Goal: Transaction & Acquisition: Purchase product/service

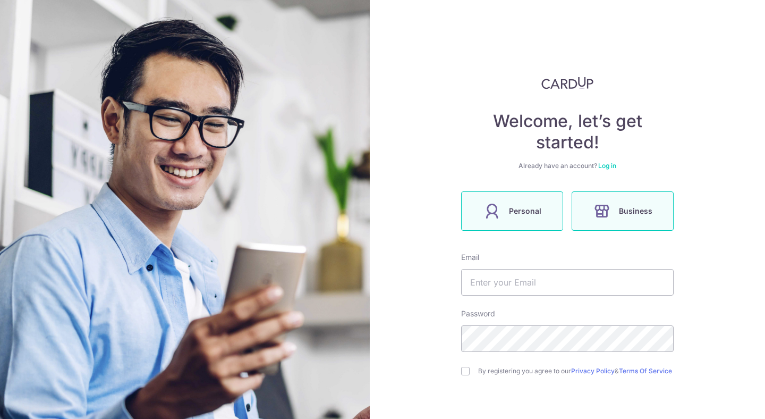
click at [509, 210] on span "Personal" at bounding box center [525, 211] width 32 height 13
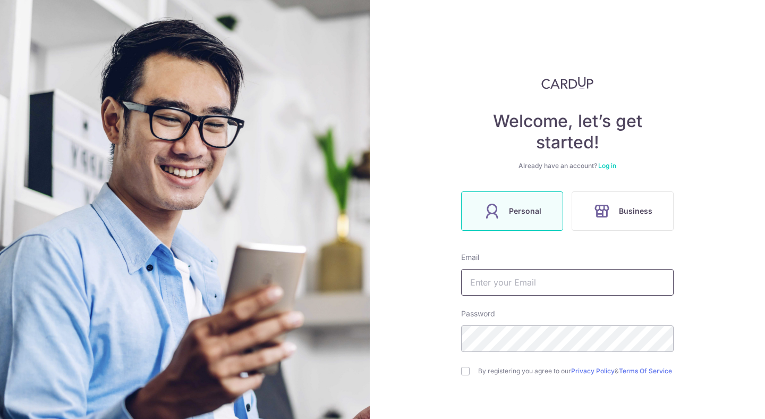
click at [501, 278] on input "text" at bounding box center [567, 282] width 213 height 27
type input "cliffchew84@gmail.com"
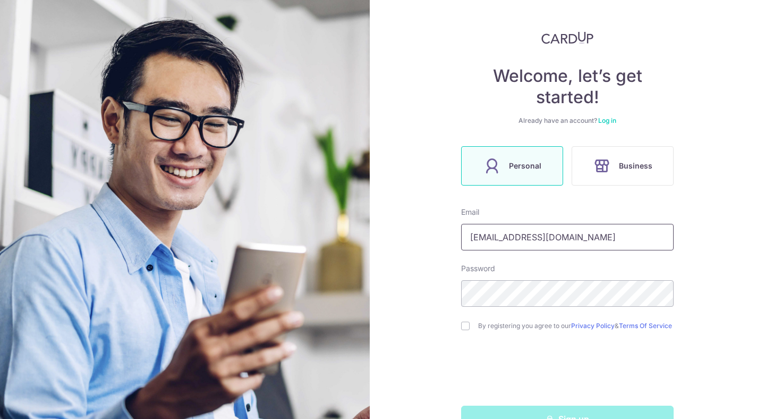
scroll to position [70, 0]
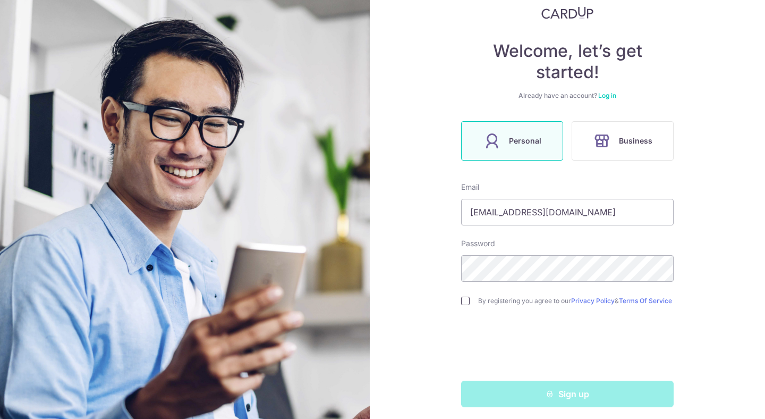
click at [461, 302] on input "checkbox" at bounding box center [465, 300] width 9 height 9
checkbox input "true"
click at [405, 279] on div "Welcome, let’s get started! Already have an account? Log in Personal Business E…" at bounding box center [567, 209] width 395 height 419
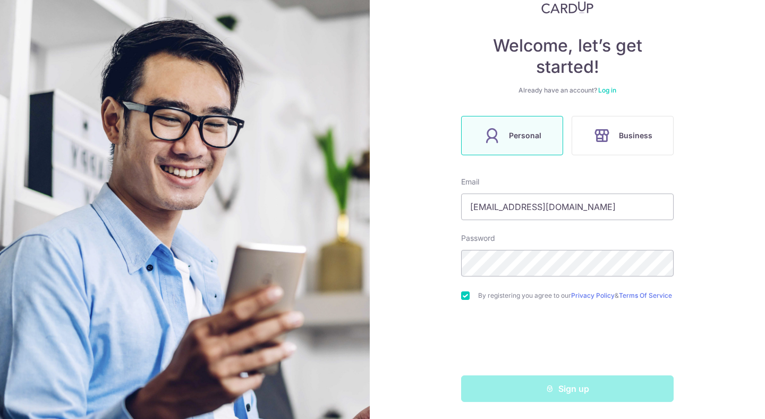
scroll to position [80, 0]
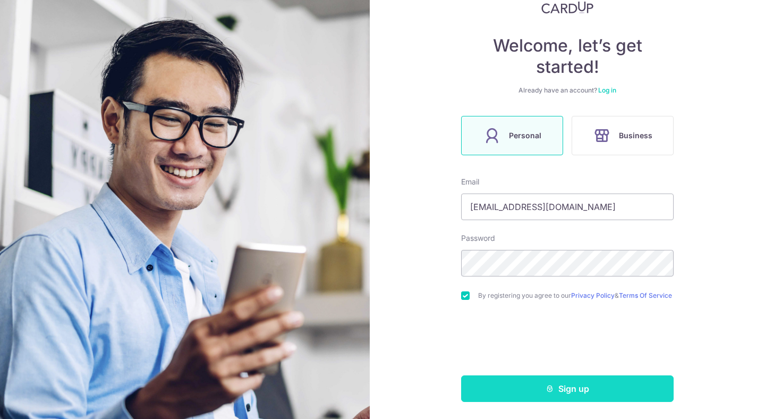
click at [507, 383] on button "Sign up" at bounding box center [567, 388] width 213 height 27
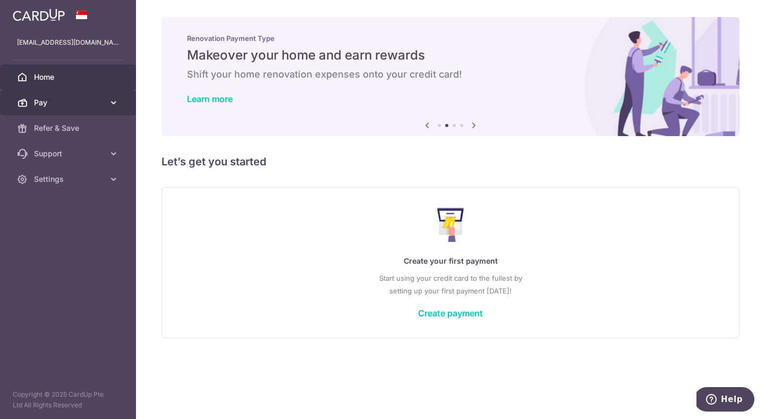
click at [104, 101] on link "Pay" at bounding box center [68, 103] width 136 height 26
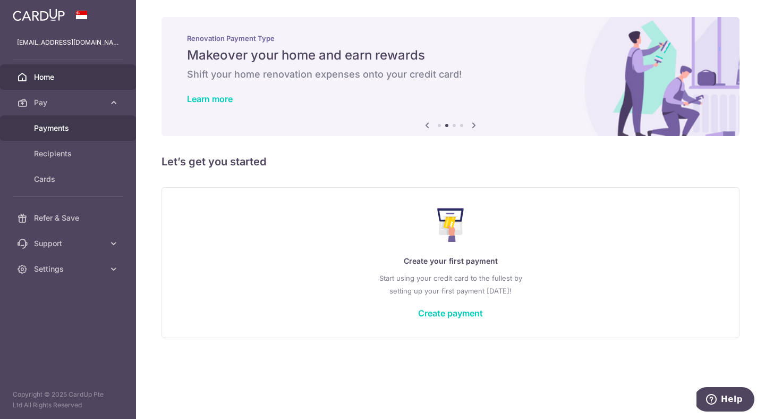
click at [82, 126] on span "Payments" at bounding box center [69, 128] width 70 height 11
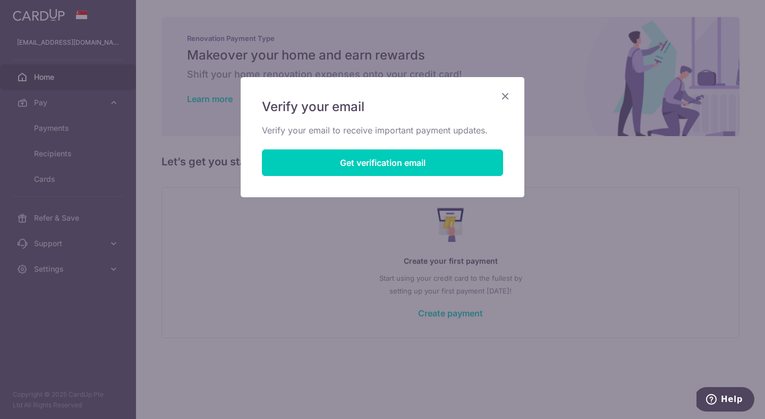
click at [511, 96] on div "Verify your email Verify your email to receive important payment updates. Get v…" at bounding box center [382, 137] width 285 height 121
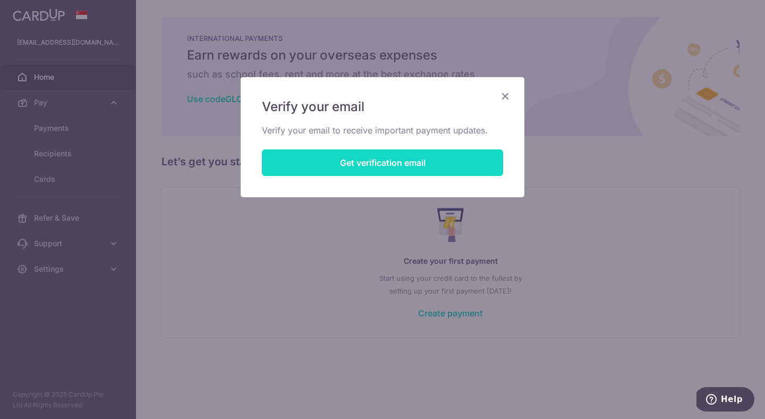
click at [325, 166] on button "Get verification email" at bounding box center [382, 162] width 241 height 27
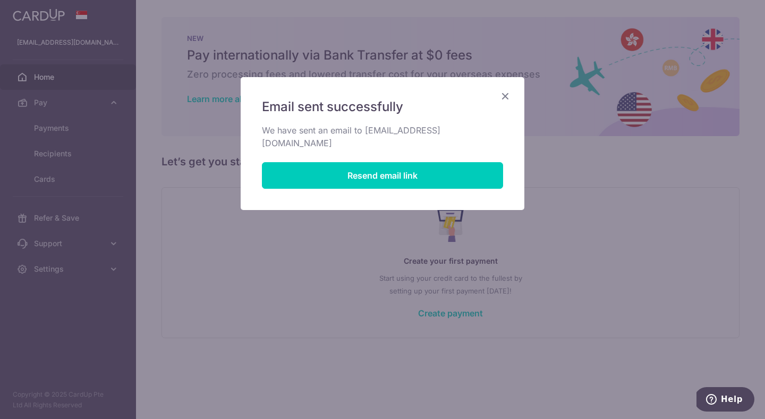
click at [503, 94] on icon "Close" at bounding box center [505, 95] width 13 height 13
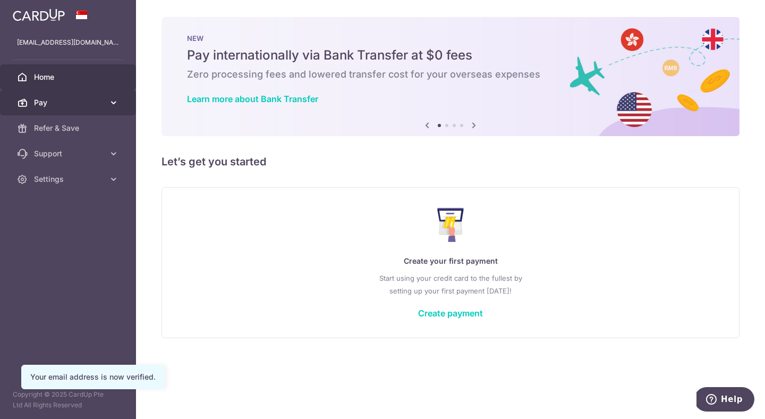
click at [119, 104] on link "Pay" at bounding box center [68, 103] width 136 height 26
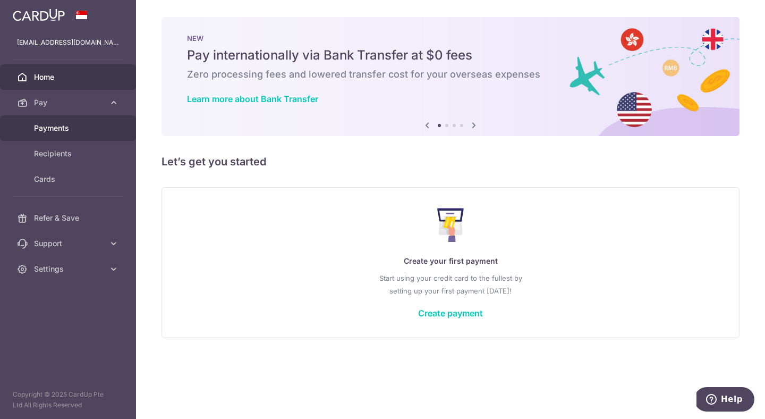
click at [99, 125] on span "Payments" at bounding box center [69, 128] width 70 height 11
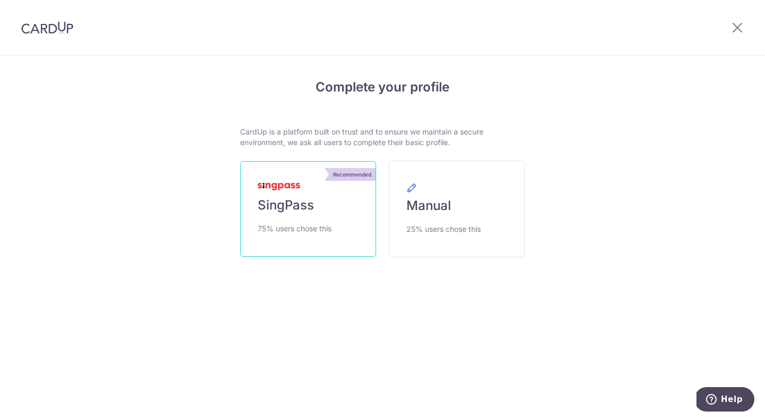
click at [309, 217] on link "Recommended SingPass 75% users chose this" at bounding box center [308, 209] width 136 height 96
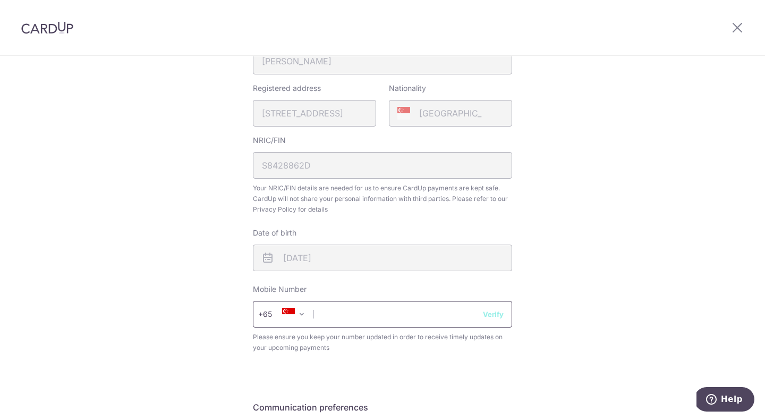
scroll to position [302, 0]
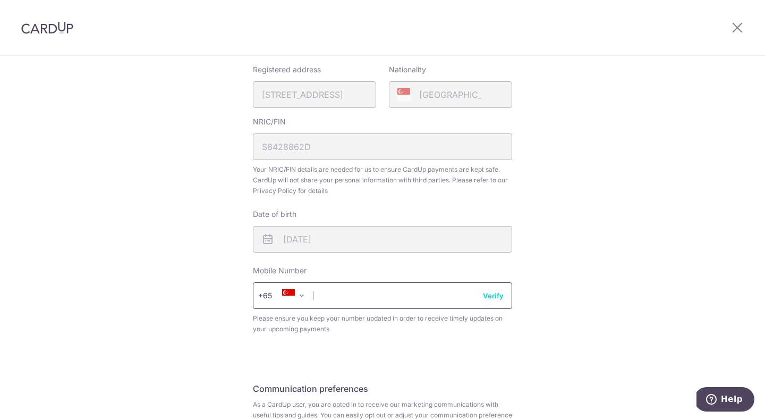
click at [382, 300] on input "text" at bounding box center [382, 295] width 259 height 27
type input "98220824"
click at [491, 297] on button "Verify" at bounding box center [493, 295] width 21 height 11
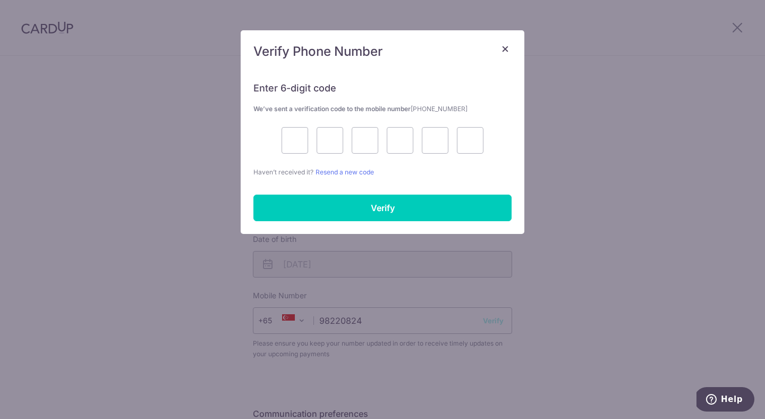
scroll to position [86, 0]
click at [303, 143] on input "text" at bounding box center [295, 140] width 27 height 27
type input "5"
type input "1"
type input "3"
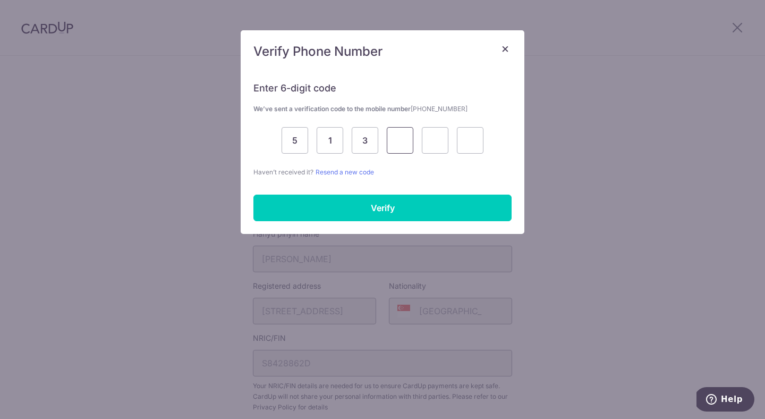
type input "6"
type input "0"
type input "4"
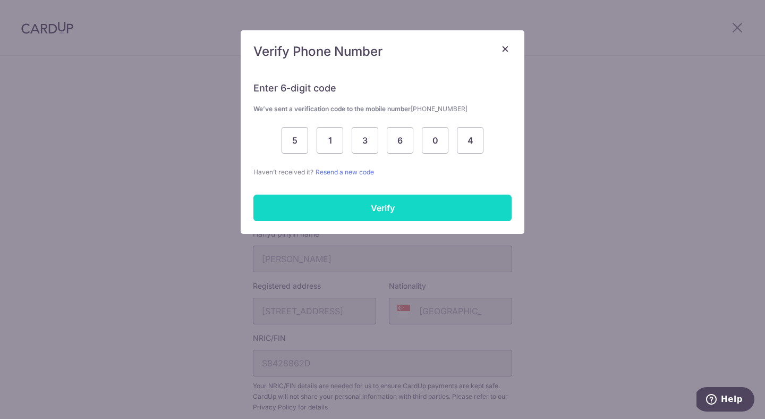
click at [407, 203] on input "Verify" at bounding box center [382, 207] width 258 height 27
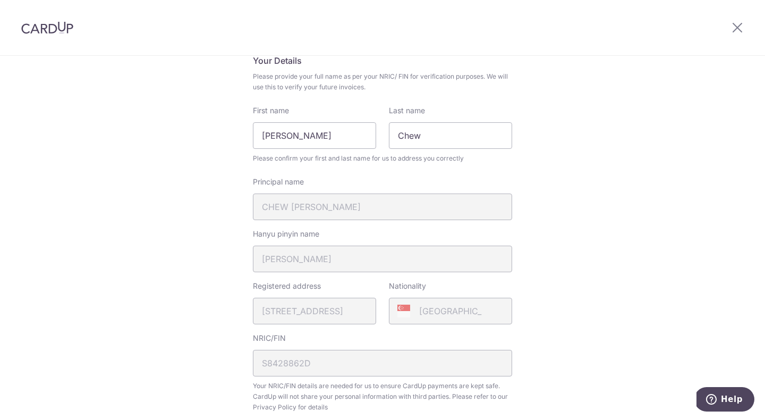
click at [352, 210] on div "Principal name CHEW KUO TING" at bounding box center [382, 198] width 259 height 44
click at [352, 209] on div "Principal name CHEW KUO TING" at bounding box center [382, 198] width 259 height 44
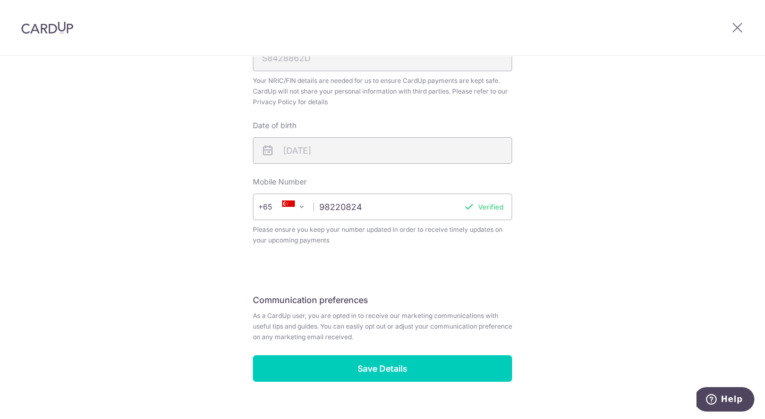
scroll to position [412, 0]
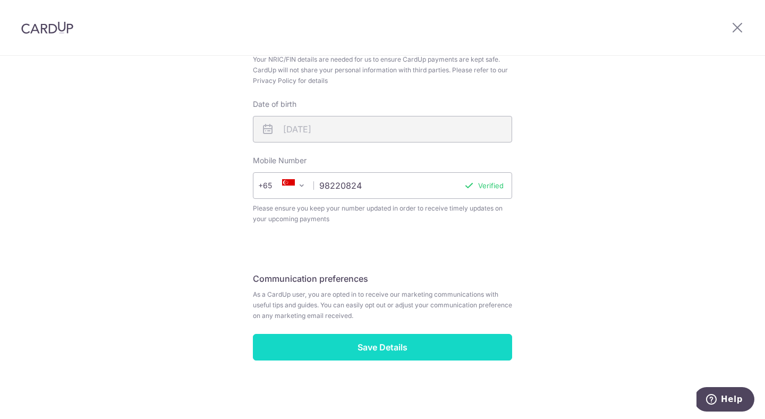
click at [358, 341] on input "Save Details" at bounding box center [382, 347] width 259 height 27
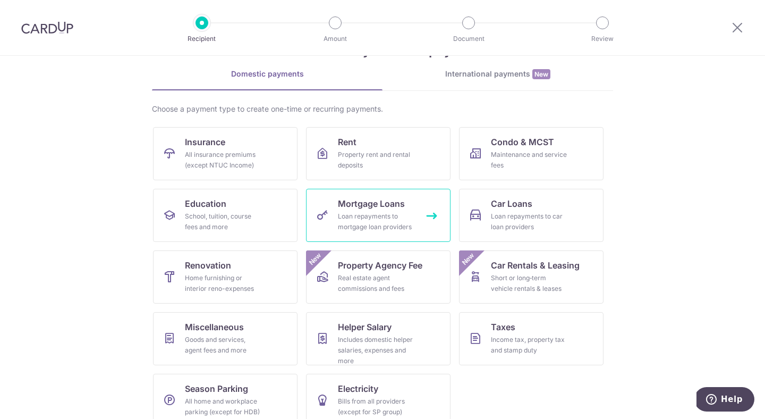
scroll to position [57, 0]
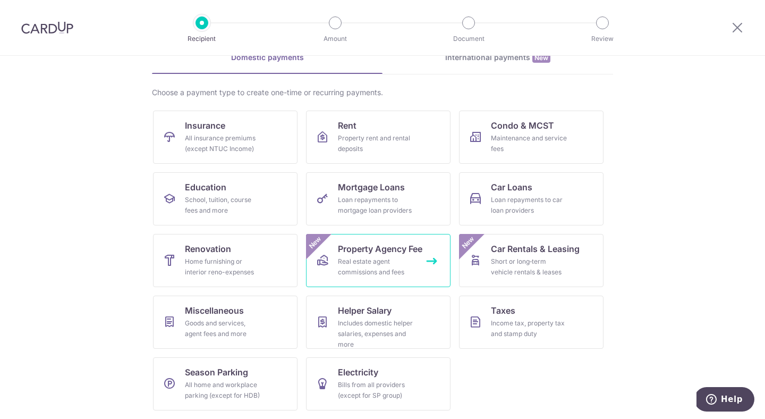
click at [393, 256] on div "Real estate agent commissions and fees" at bounding box center [376, 266] width 77 height 21
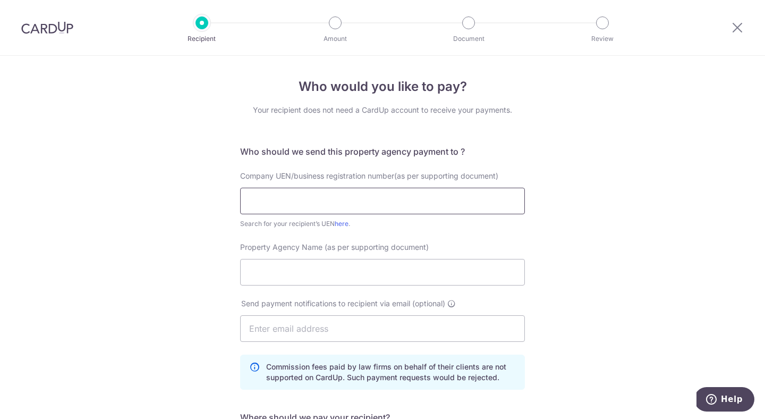
click at [338, 204] on input "text" at bounding box center [382, 201] width 285 height 27
click at [608, 169] on div "Who would you like to pay? Your recipient does not need a CardUp account to rec…" at bounding box center [382, 350] width 765 height 588
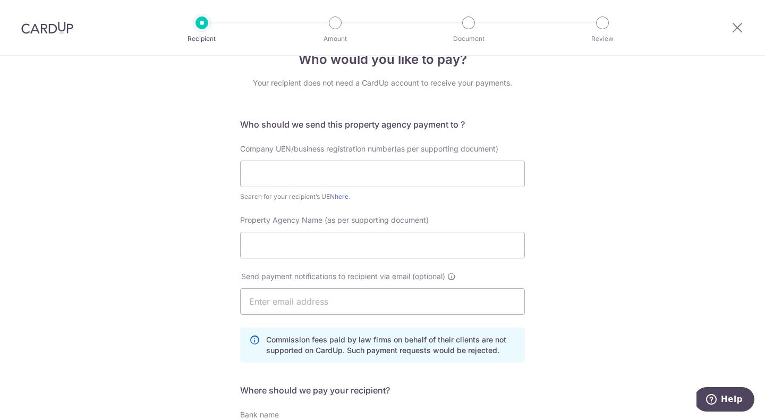
scroll to position [27, 0]
click at [420, 173] on input "text" at bounding box center [382, 174] width 285 height 27
click at [350, 171] on input "text" at bounding box center [382, 174] width 285 height 27
paste input "200210087C"
type input "200210087C"
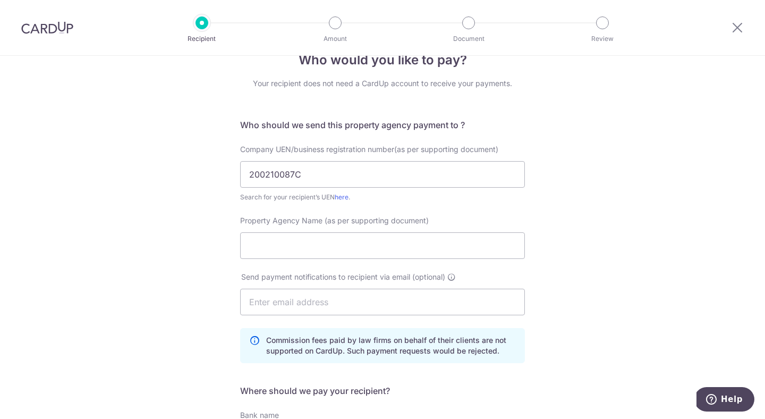
click at [181, 206] on div "Who would you like to pay? Your recipient does not need a CardUp account to rec…" at bounding box center [382, 323] width 765 height 588
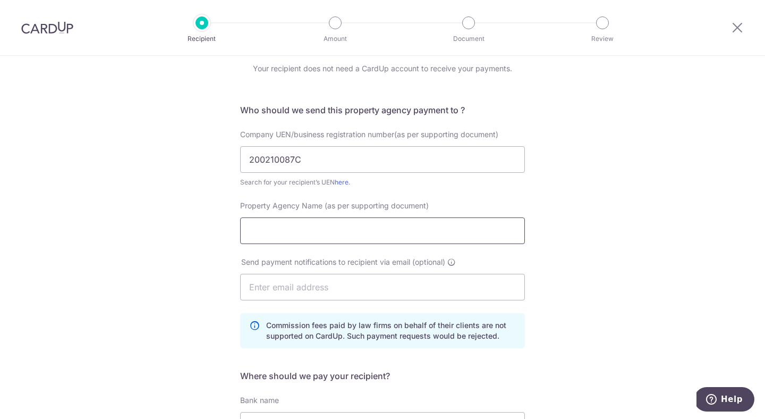
scroll to position [44, 0]
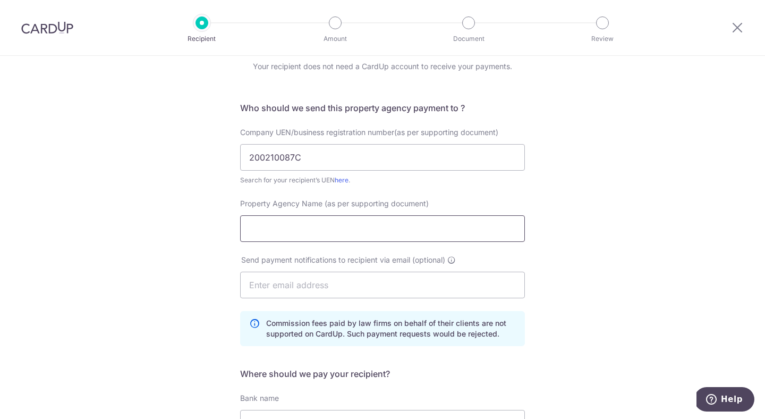
click at [299, 232] on input "Property Agency Name (as per supporting document)" at bounding box center [382, 228] width 285 height 27
click at [326, 230] on input "Property Agency Name (as per supporting document)" at bounding box center [382, 228] width 285 height 27
paste input "HUTTONS ASIA PTE LTD"
type input "HUTTONS ASIA PTE LTD"
click at [182, 275] on div "Who would you like to pay? Your recipient does not need a CardUp account to rec…" at bounding box center [382, 306] width 765 height 588
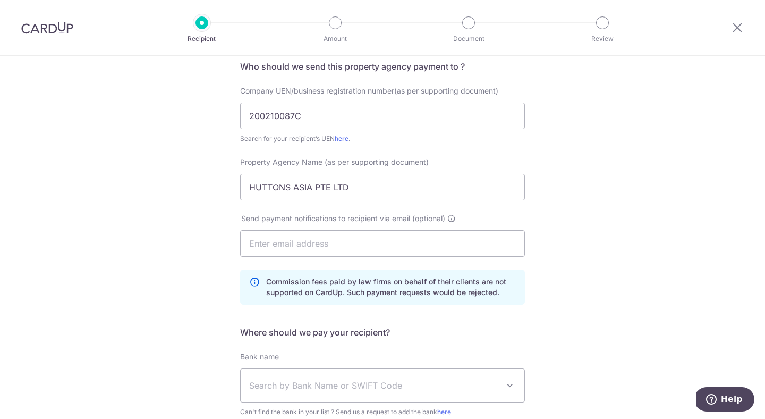
scroll to position [105, 0]
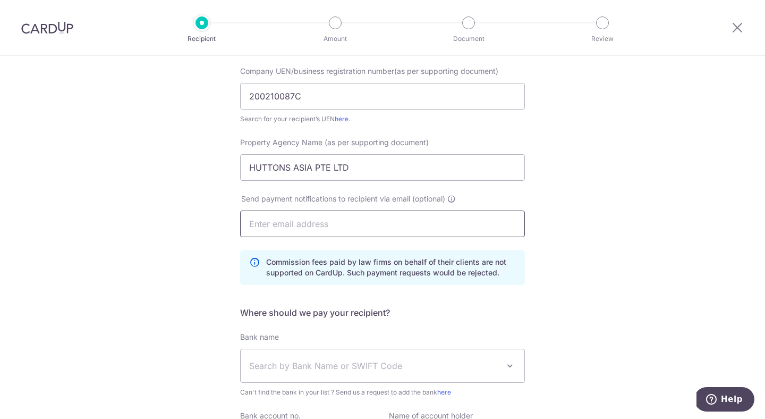
click at [289, 222] on input "text" at bounding box center [382, 223] width 285 height 27
click at [157, 239] on div "Who would you like to pay? Your recipient does not need a CardUp account to rec…" at bounding box center [382, 245] width 765 height 588
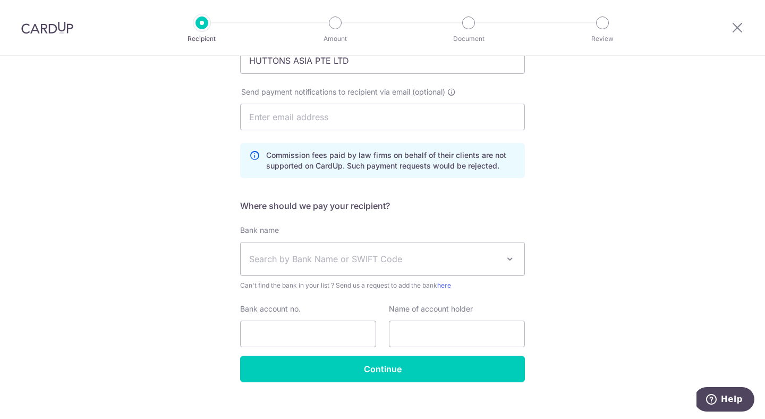
scroll to position [225, 0]
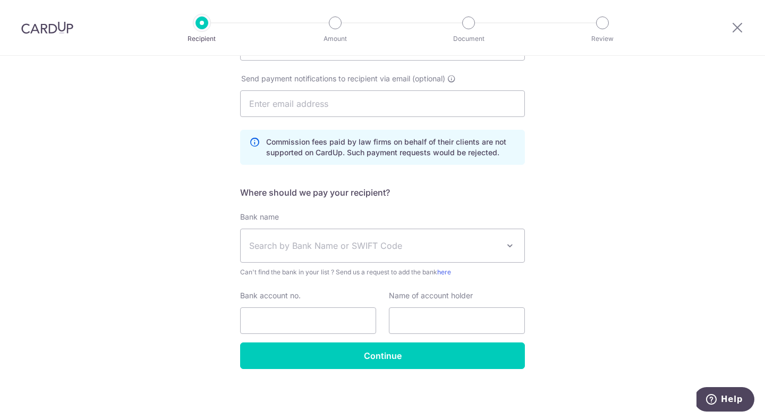
click at [315, 247] on span "Search by Bank Name or SWIFT Code" at bounding box center [374, 245] width 250 height 13
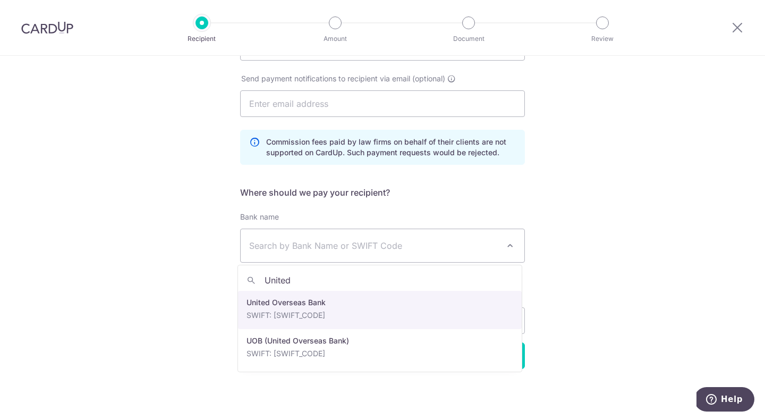
type input "United"
select select "23668"
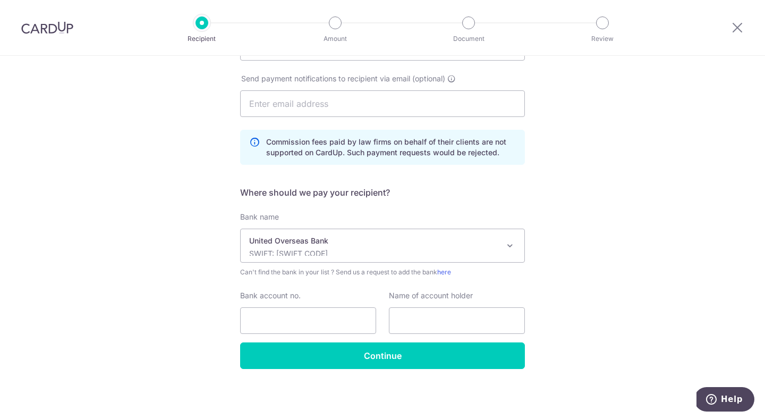
click at [187, 299] on div "Who would you like to pay? Your recipient does not need a CardUp account to rec…" at bounding box center [382, 125] width 765 height 588
click at [281, 314] on input "Bank account no." at bounding box center [308, 320] width 136 height 27
click at [302, 315] on input "Bank account no." at bounding box center [308, 320] width 136 height 27
paste input "212-307-577-5"
type input "212-307-577-5"
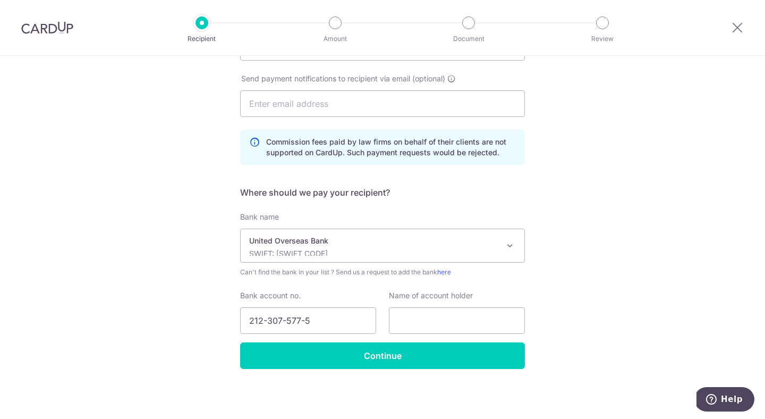
click at [614, 281] on div "Who would you like to pay? Your recipient does not need a CardUp account to rec…" at bounding box center [382, 125] width 765 height 588
click at [452, 320] on input "text" at bounding box center [457, 320] width 136 height 27
paste input "HUTTONS ASIA PTE LTD"
type input "HUTTONS ASIA PTE LTD"
click at [628, 304] on div "Who would you like to pay? Your recipient does not need a CardUp account to rec…" at bounding box center [382, 125] width 765 height 588
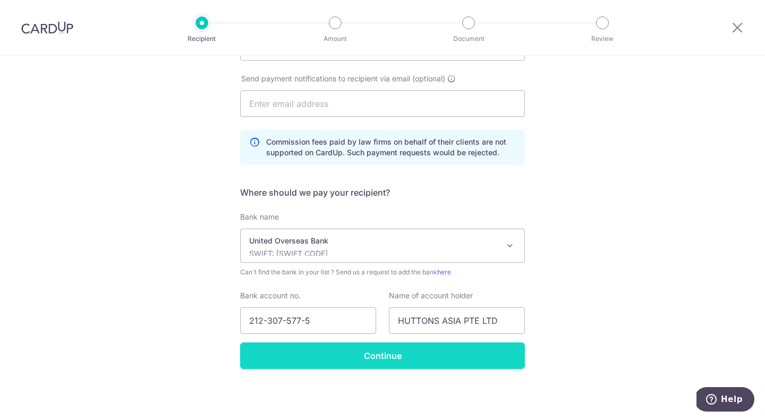
click at [351, 357] on input "Continue" at bounding box center [382, 355] width 285 height 27
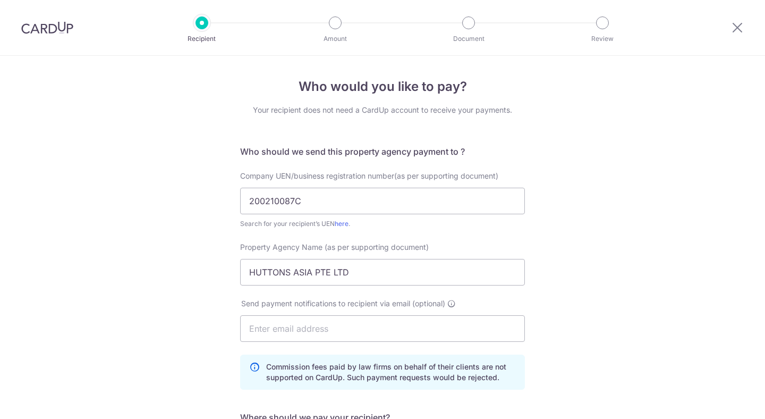
scroll to position [250, 0]
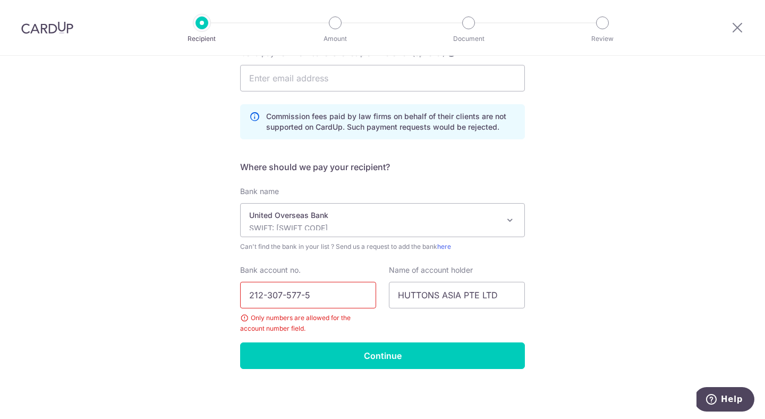
click at [326, 303] on input "212-307-577-5" at bounding box center [308, 295] width 136 height 27
type input "2123075775"
click at [588, 304] on div "Who would you like to pay? Your recipient does not need a CardUp account to rec…" at bounding box center [382, 112] width 765 height 613
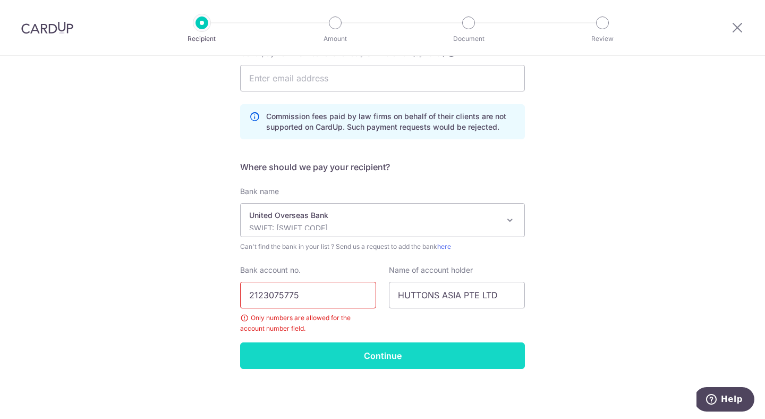
click at [433, 348] on input "Continue" at bounding box center [382, 355] width 285 height 27
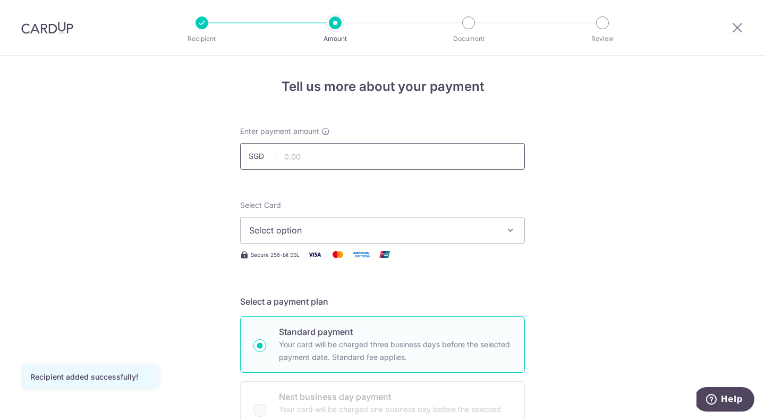
click at [337, 160] on input "text" at bounding box center [382, 156] width 285 height 27
click at [265, 228] on span "Select option" at bounding box center [373, 230] width 248 height 13
click at [272, 252] on link "Add credit card" at bounding box center [383, 259] width 284 height 19
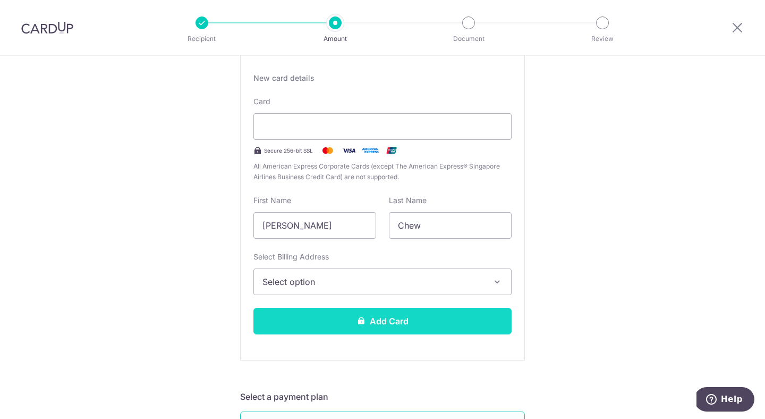
scroll to position [217, 0]
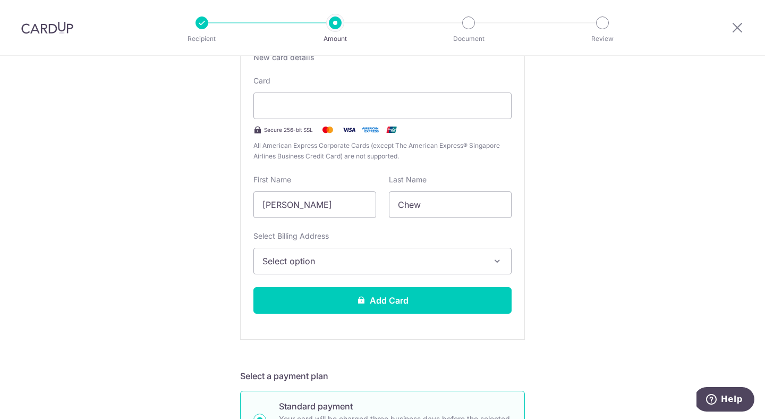
click at [313, 261] on span "Select option" at bounding box center [372, 260] width 221 height 13
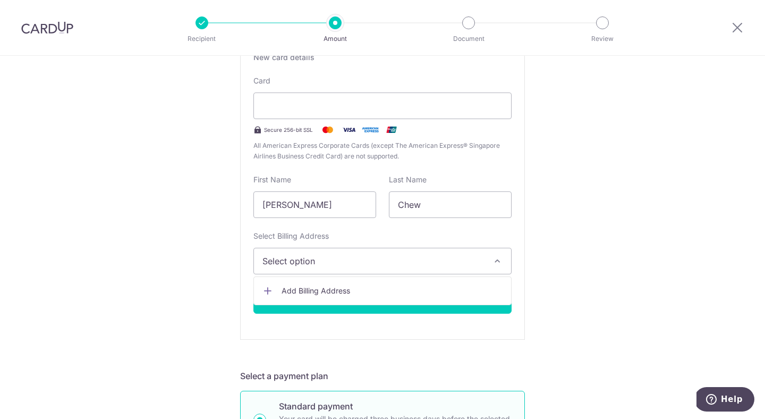
click at [312, 286] on span "Add Billing Address" at bounding box center [392, 290] width 221 height 11
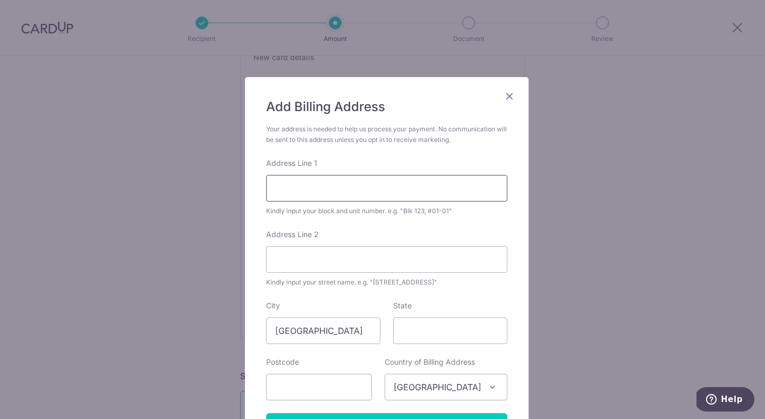
click at [319, 199] on input "Address Line 1" at bounding box center [386, 188] width 241 height 27
type input "20 Clover Crescent"
type input "Singapore"
type input "579194"
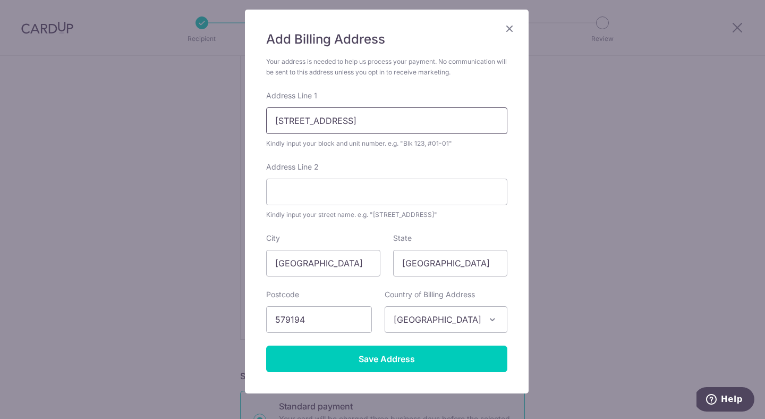
scroll to position [78, 0]
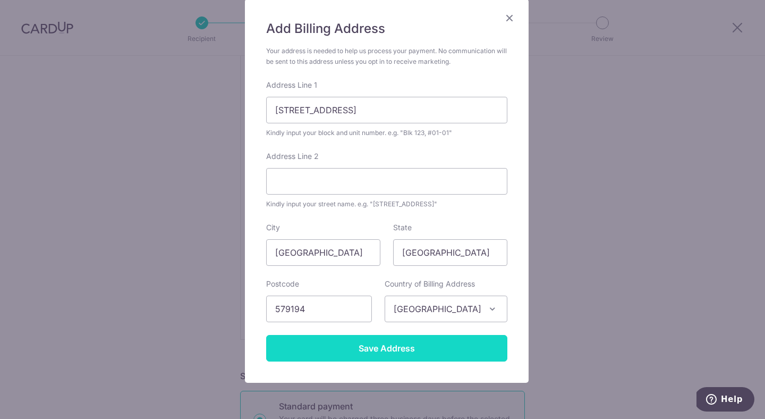
click at [306, 342] on input "Save Address" at bounding box center [386, 348] width 241 height 27
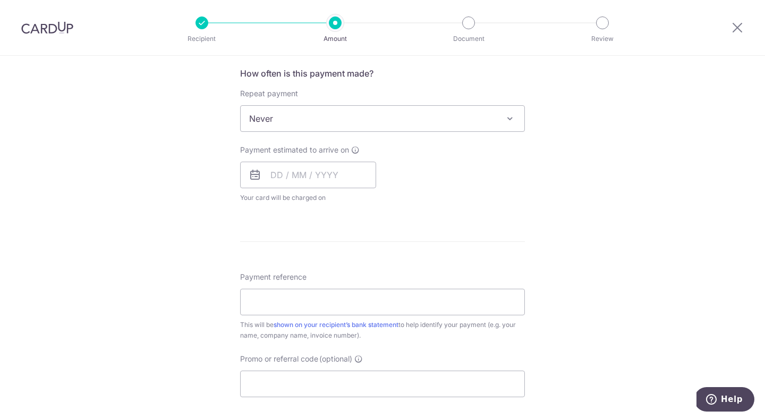
scroll to position [778, 0]
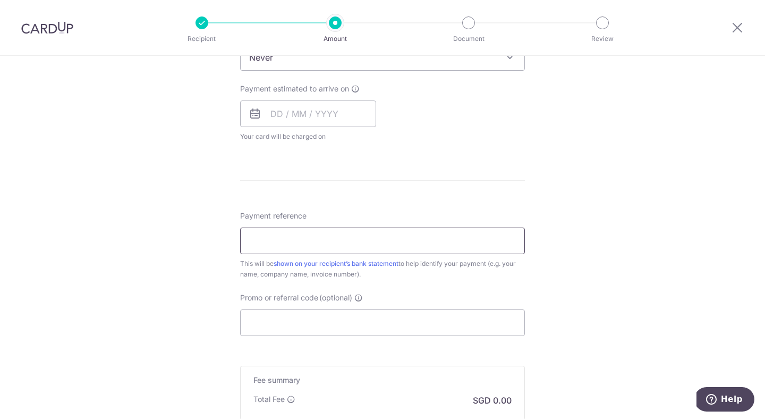
click at [400, 241] on input "Payment reference" at bounding box center [382, 240] width 285 height 27
type input "Chew [PERSON_NAME]"
click at [391, 315] on input "Promo or referral code (optional)" at bounding box center [382, 322] width 285 height 27
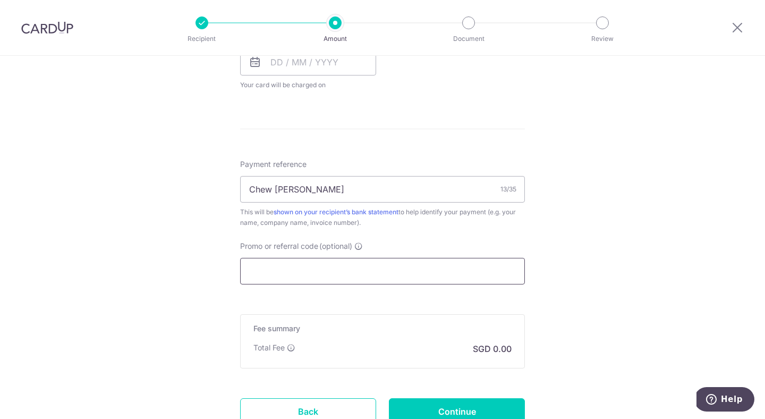
scroll to position [824, 0]
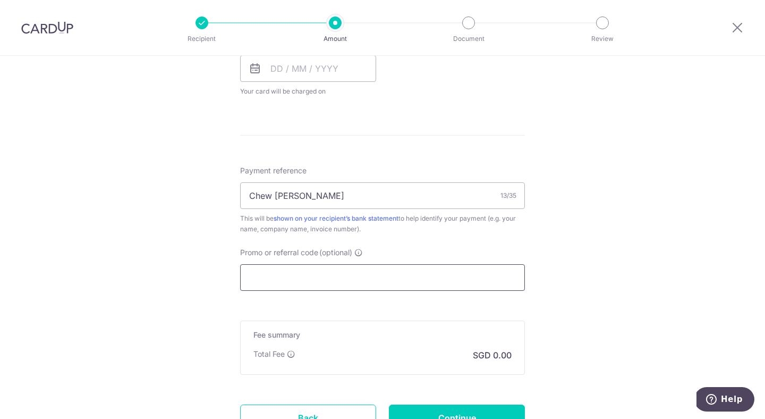
click at [335, 271] on input "Promo or referral code (optional)" at bounding box center [382, 277] width 285 height 27
paste input "MILELION"
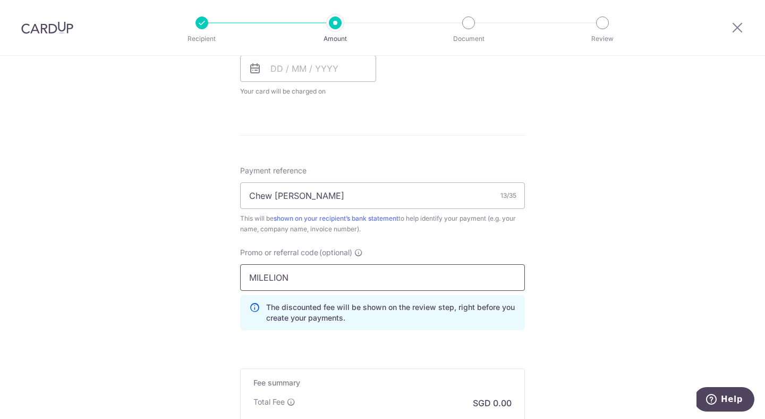
type input "MILELION"
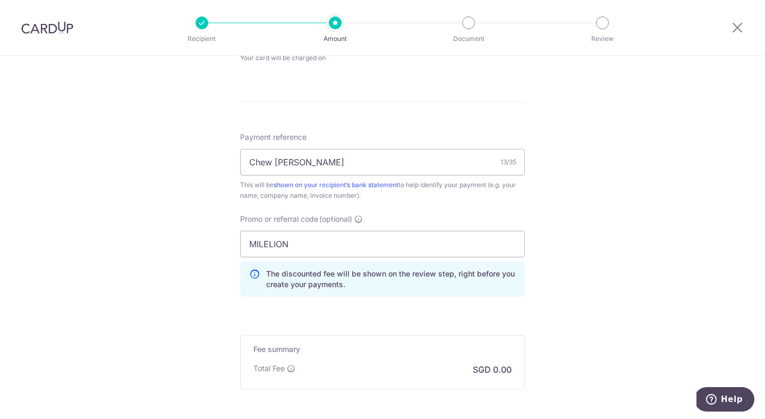
scroll to position [855, 0]
click at [405, 214] on div "Payment reference Chew Kuo Ting 13/35 This will be shown on your recipient’s ba…" at bounding box center [382, 220] width 285 height 173
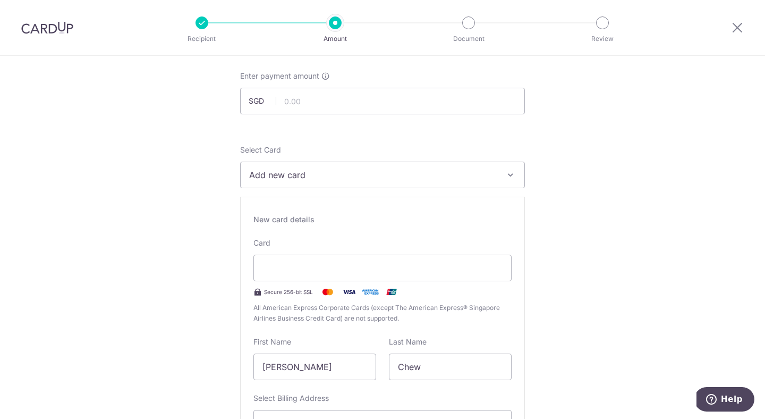
scroll to position [17, 0]
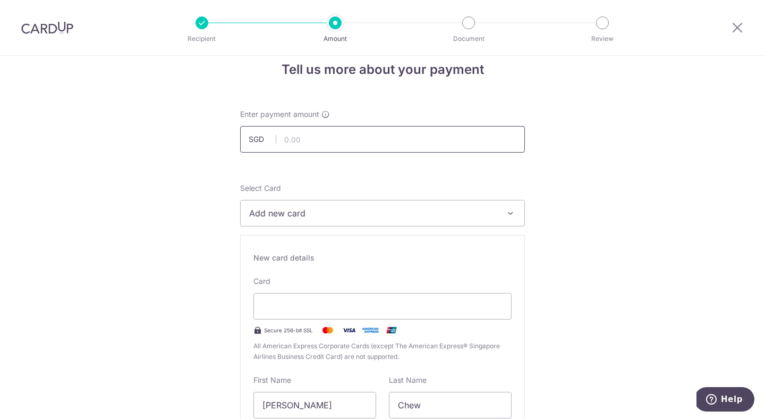
click at [336, 143] on input "text" at bounding box center [382, 139] width 285 height 27
click at [327, 139] on input "text" at bounding box center [382, 139] width 285 height 27
paste input "7,684.50"
click at [284, 143] on input "7,684.50" at bounding box center [382, 139] width 285 height 27
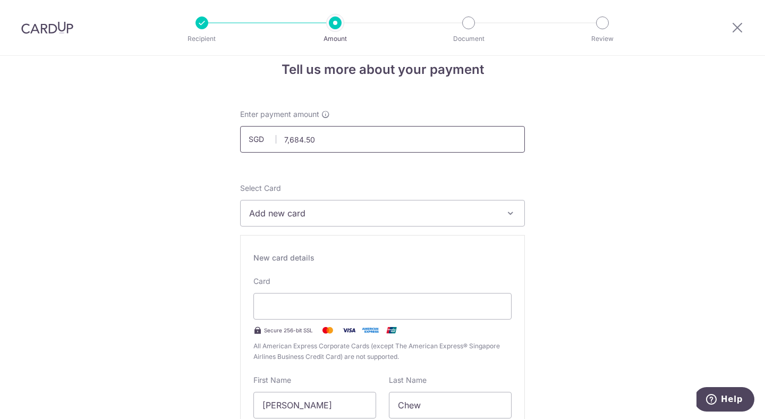
type input "784.50"
click at [347, 142] on input "784.50" at bounding box center [382, 139] width 285 height 27
paste input ",6"
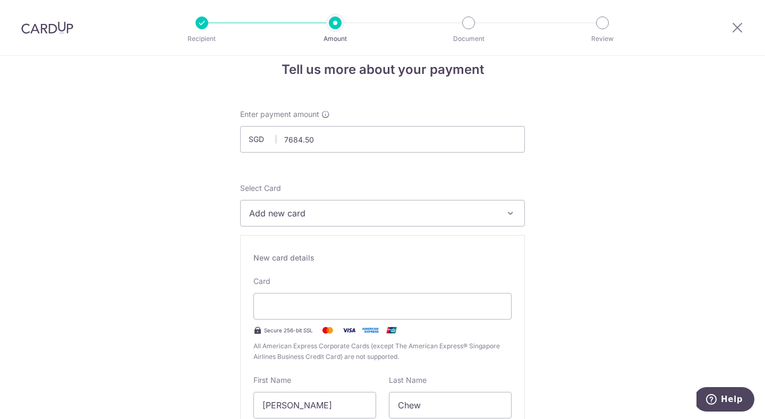
type input "7,684.50"
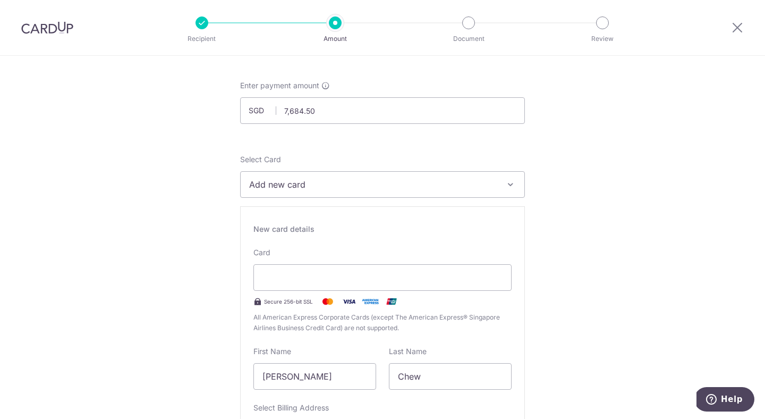
scroll to position [48, 0]
click at [295, 186] on span "Add new card" at bounding box center [373, 182] width 248 height 13
click at [285, 210] on span "Add credit card" at bounding box center [392, 212] width 248 height 11
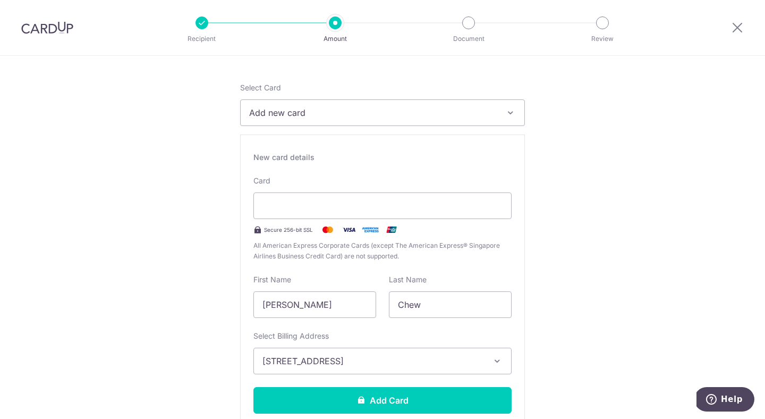
scroll to position [83, 0]
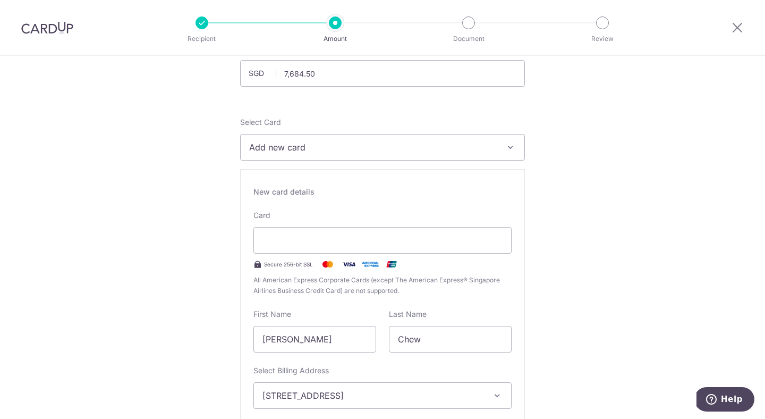
click at [317, 151] on span "Add new card" at bounding box center [373, 147] width 248 height 13
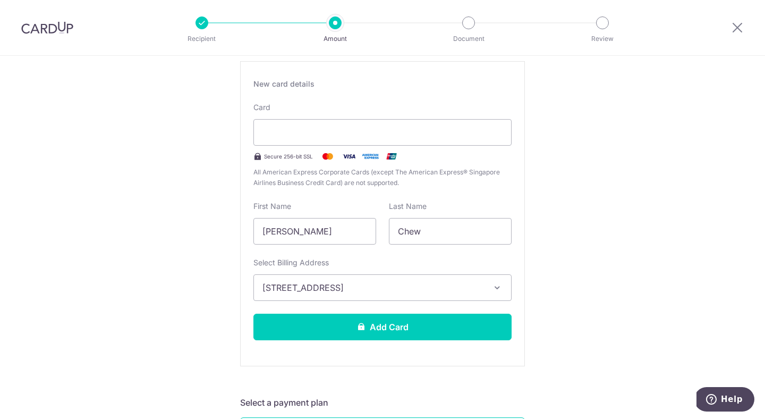
scroll to position [202, 0]
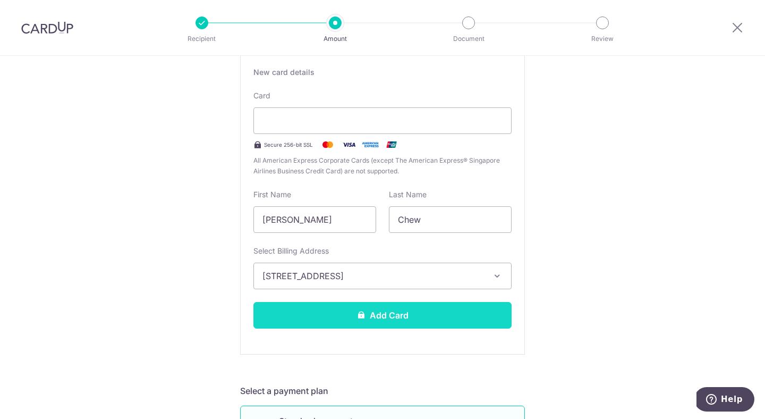
click at [397, 311] on button "Add Card" at bounding box center [382, 315] width 258 height 27
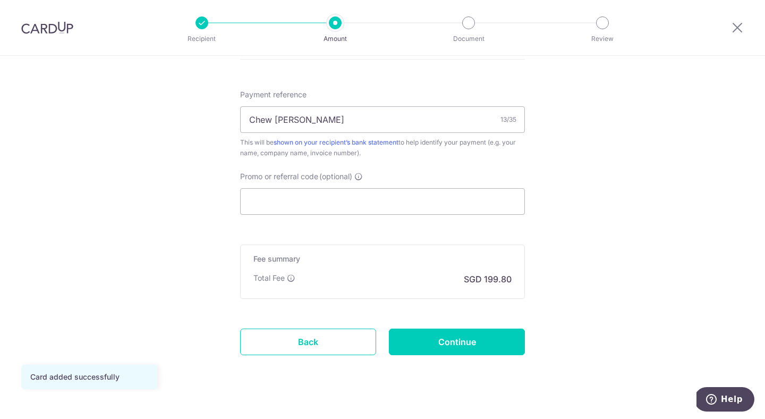
scroll to position [607, 0]
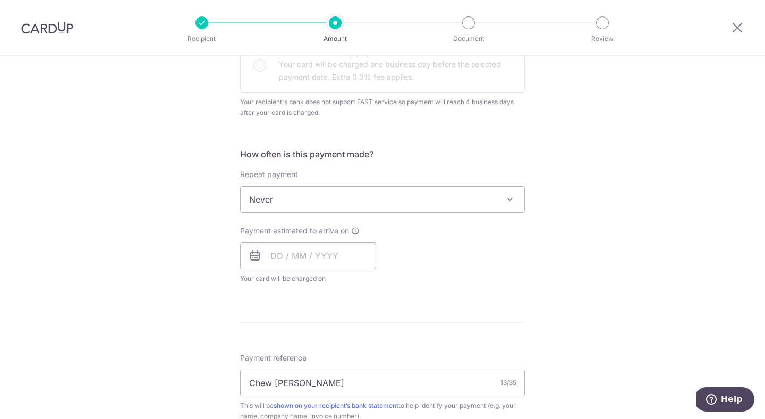
scroll to position [570, 0]
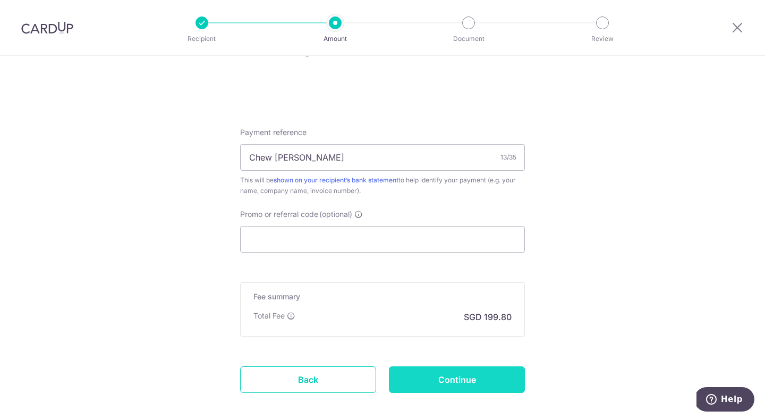
click at [461, 377] on input "Continue" at bounding box center [457, 379] width 136 height 27
type input "Create Schedule"
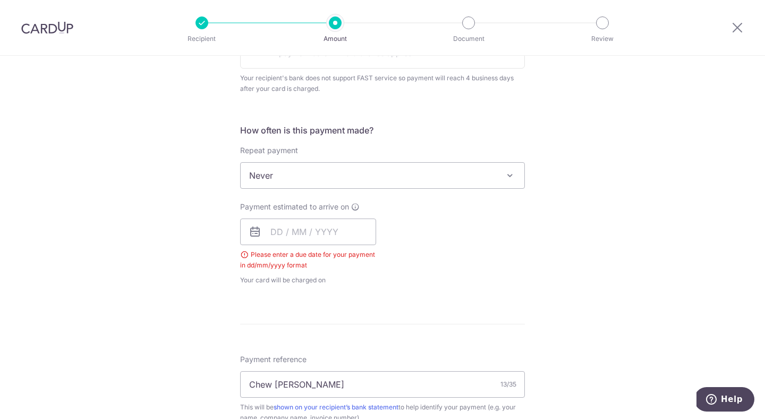
scroll to position [355, 0]
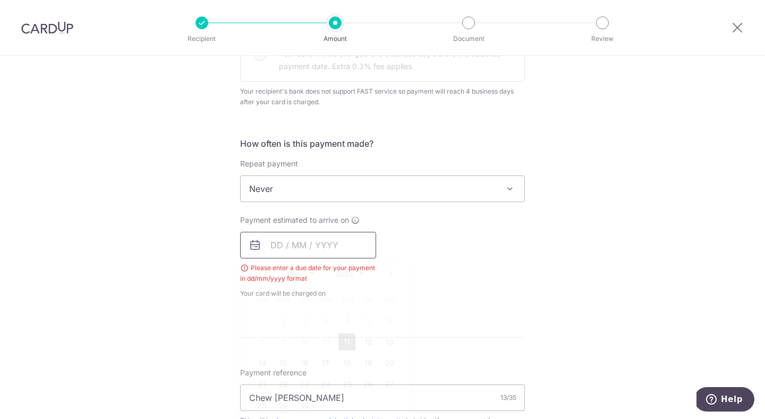
click at [298, 244] on input "text" at bounding box center [308, 245] width 136 height 27
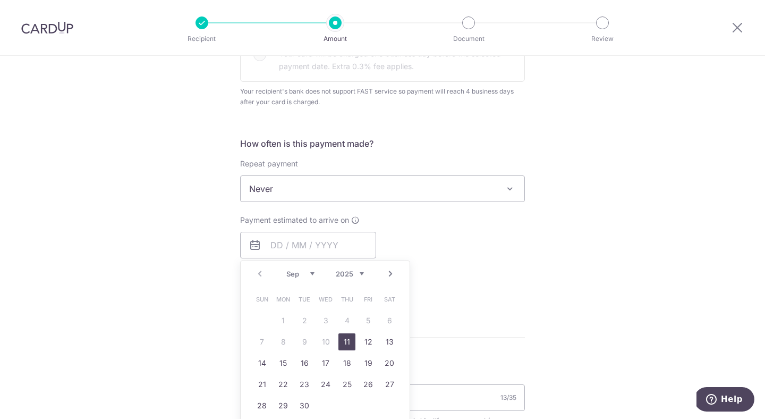
click at [514, 257] on div "Payment estimated to arrive on Prev Next Sep Oct Nov [DATE] 2026 2027 2028 2029…" at bounding box center [383, 257] width 298 height 84
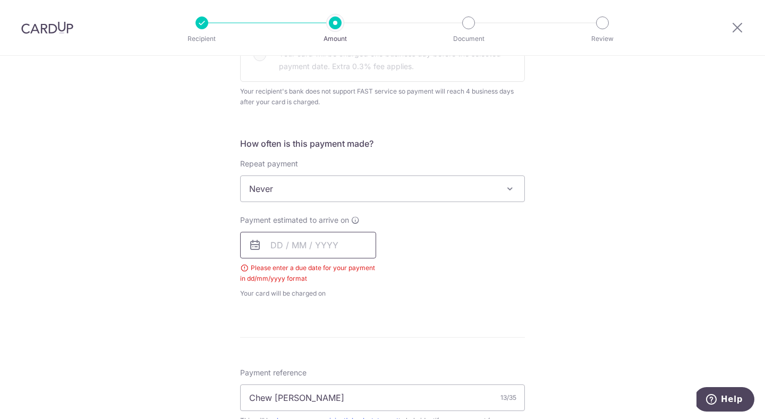
click at [302, 253] on input "text" at bounding box center [308, 245] width 136 height 27
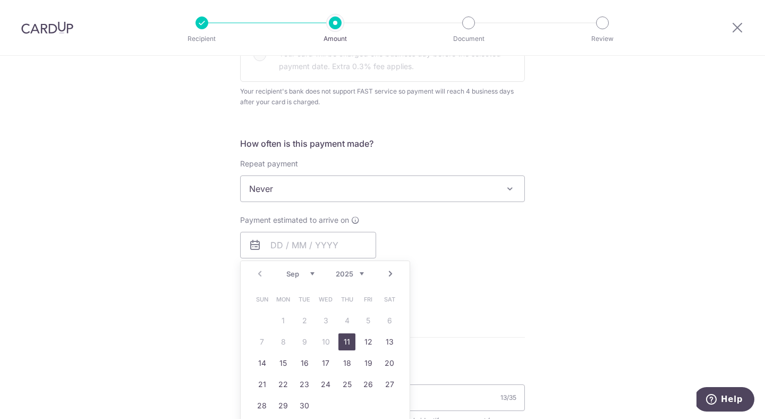
click at [345, 342] on link "11" at bounding box center [346, 341] width 17 height 17
type input "[DATE]"
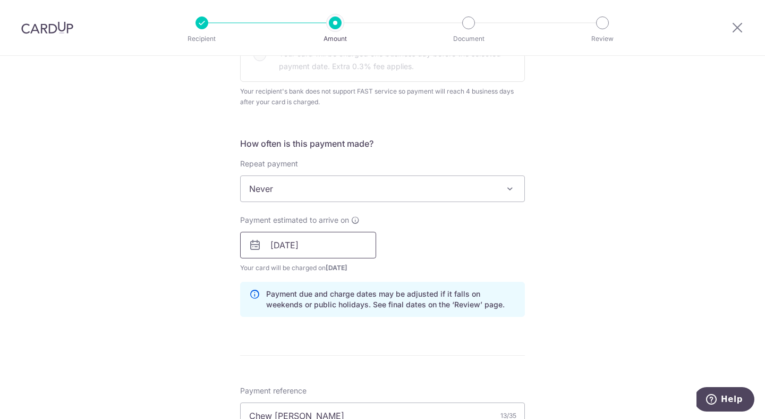
click at [316, 240] on input "[DATE]" at bounding box center [308, 245] width 136 height 27
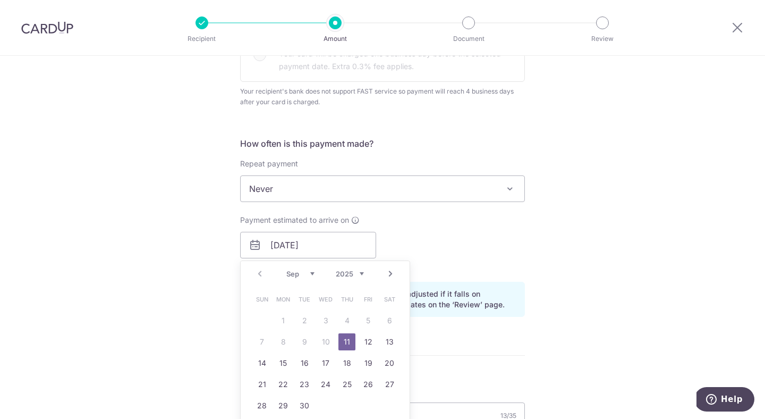
click at [343, 335] on link "11" at bounding box center [346, 341] width 17 height 17
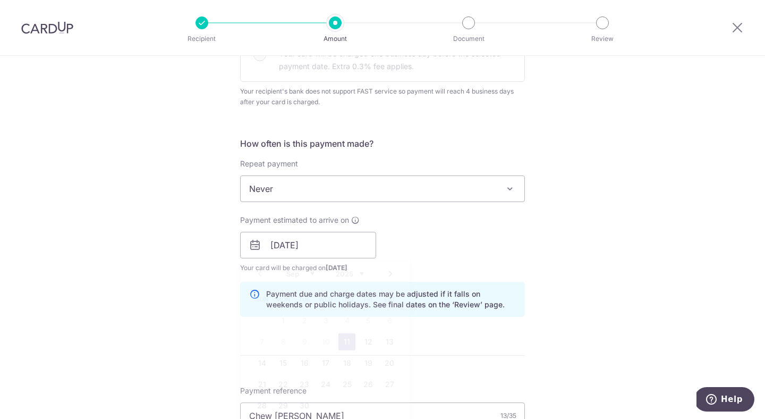
click at [422, 219] on div "Payment estimated to arrive on 11/09/2025 Prev Next Sep Oct Nov Dec 2025 2026 2…" at bounding box center [383, 244] width 298 height 58
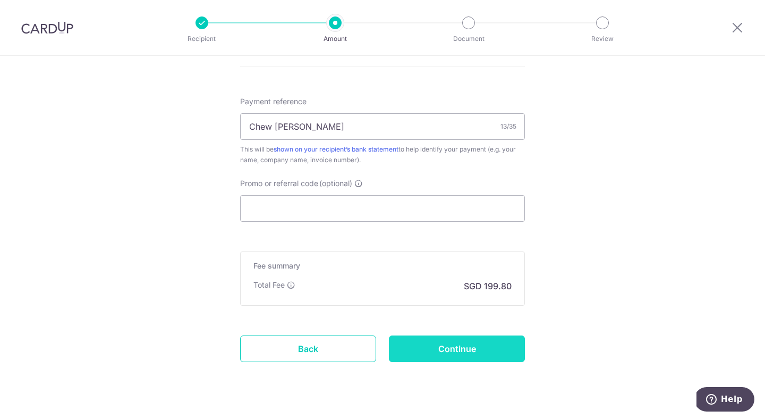
scroll to position [664, 0]
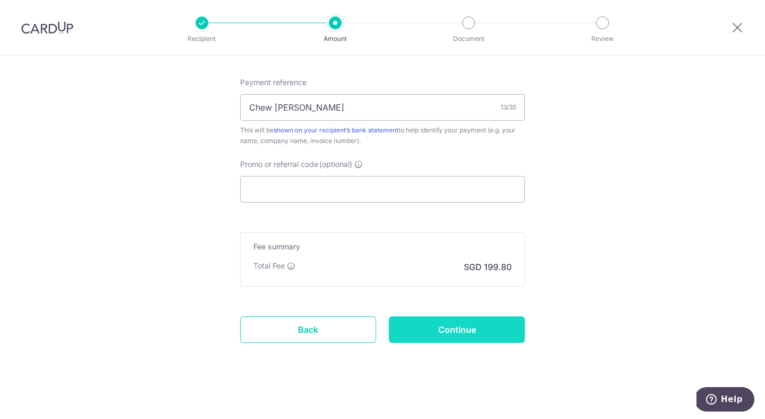
click at [472, 331] on input "Continue" at bounding box center [457, 329] width 136 height 27
type input "Create Schedule"
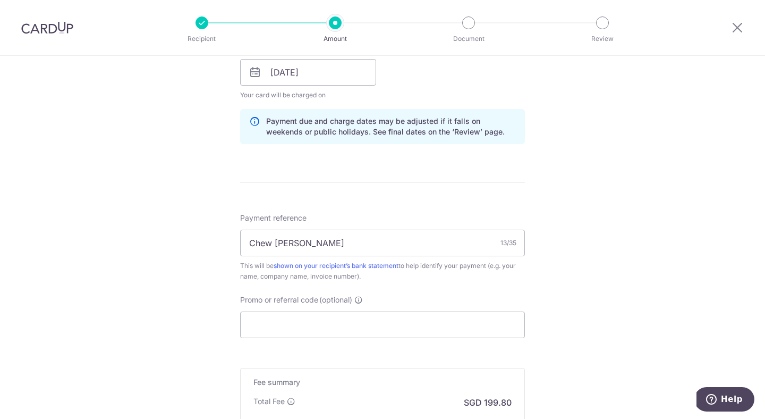
scroll to position [641, 0]
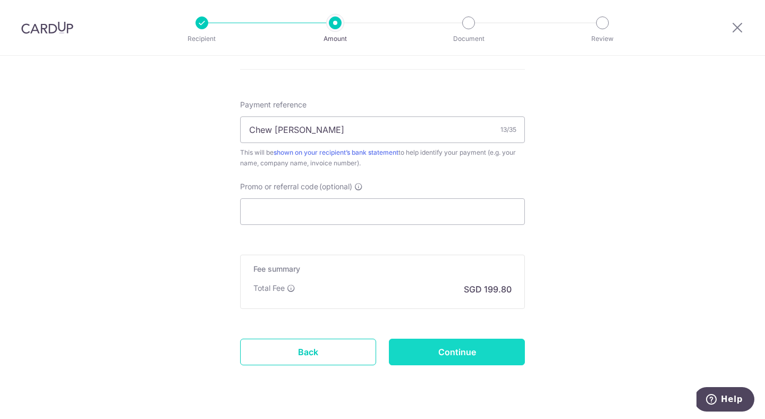
click at [456, 348] on input "Continue" at bounding box center [457, 351] width 136 height 27
type input "Update Schedule"
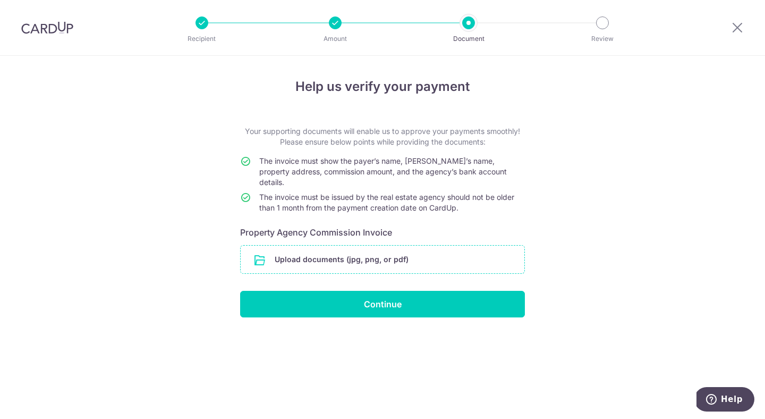
click at [293, 245] on input "file" at bounding box center [383, 259] width 284 height 28
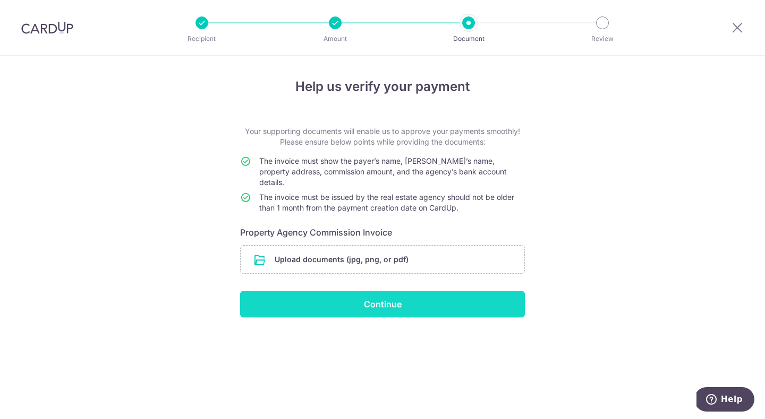
click at [380, 297] on input "Continue" at bounding box center [382, 304] width 285 height 27
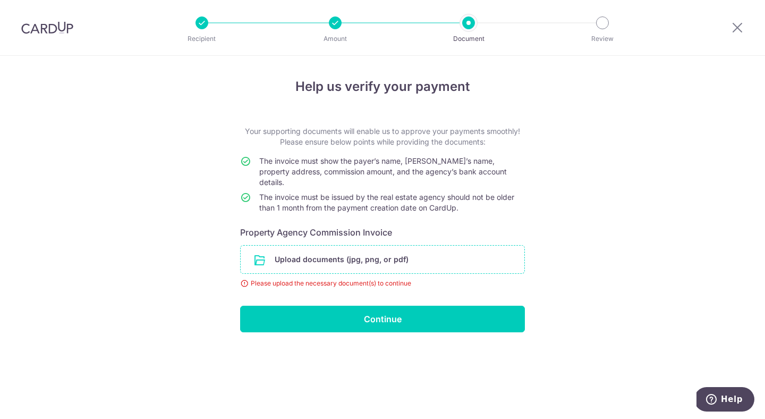
click at [328, 247] on input "file" at bounding box center [383, 259] width 284 height 28
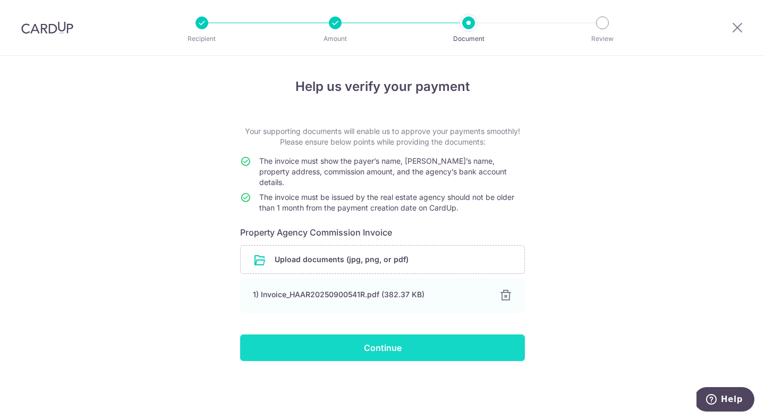
click at [360, 338] on input "Continue" at bounding box center [382, 347] width 285 height 27
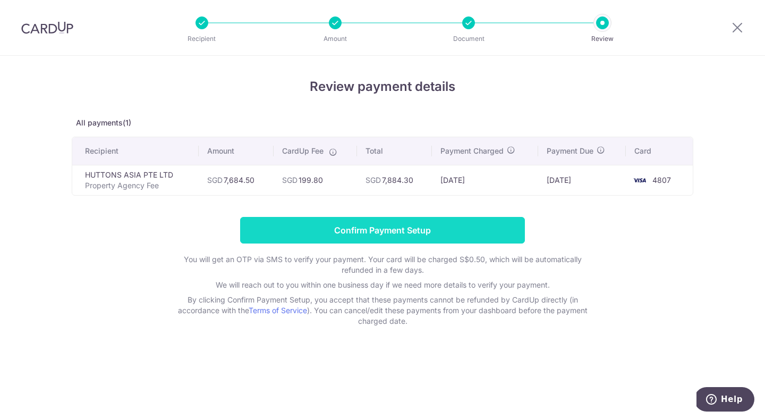
click at [377, 227] on input "Confirm Payment Setup" at bounding box center [382, 230] width 285 height 27
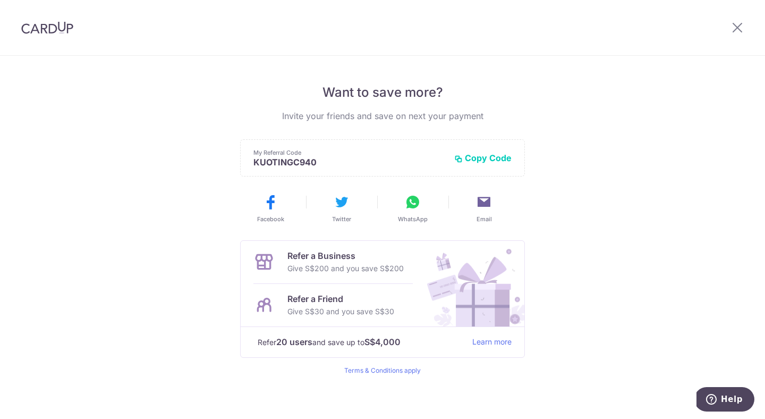
scroll to position [200, 0]
click at [743, 28] on icon at bounding box center [737, 27] width 13 height 13
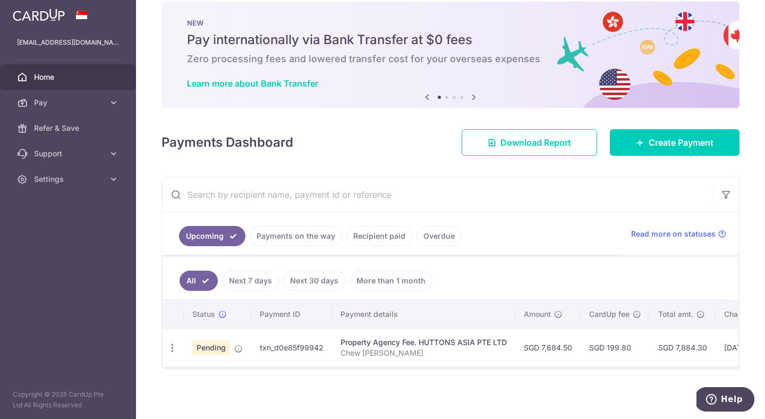
click at [392, 149] on div "Payments Dashboard Download Report Create Payment" at bounding box center [451, 140] width 578 height 31
click at [417, 169] on div "× Pause Schedule Pause all future payments in this series Pause just this one p…" at bounding box center [450, 209] width 629 height 419
click at [620, 359] on td "SGD 199.80" at bounding box center [615, 347] width 69 height 39
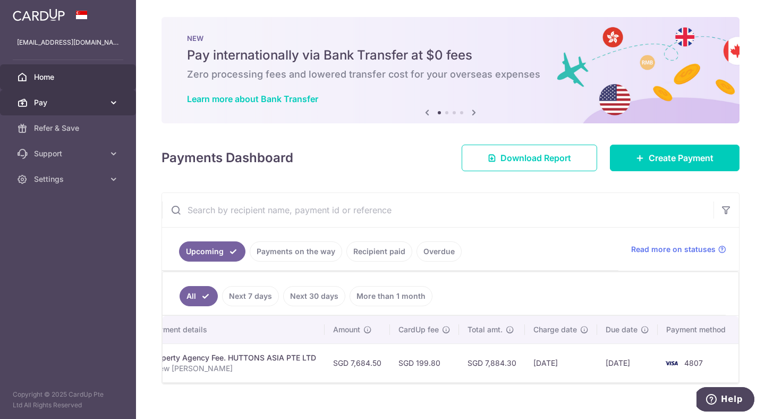
click at [75, 103] on span "Pay" at bounding box center [69, 102] width 70 height 11
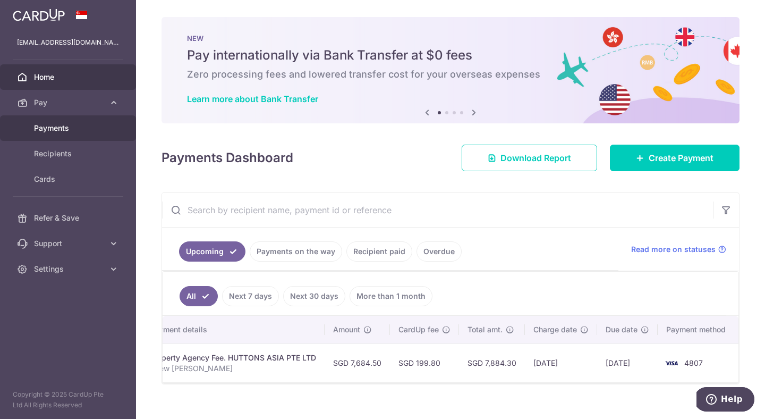
click at [67, 127] on span "Payments" at bounding box center [69, 128] width 70 height 11
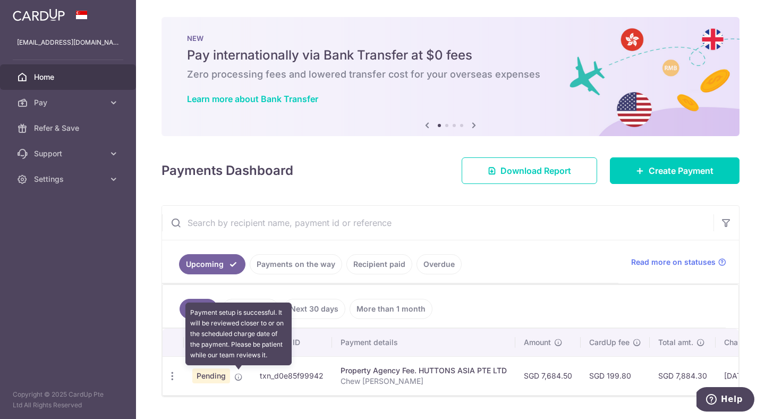
click at [238, 375] on icon at bounding box center [238, 376] width 9 height 9
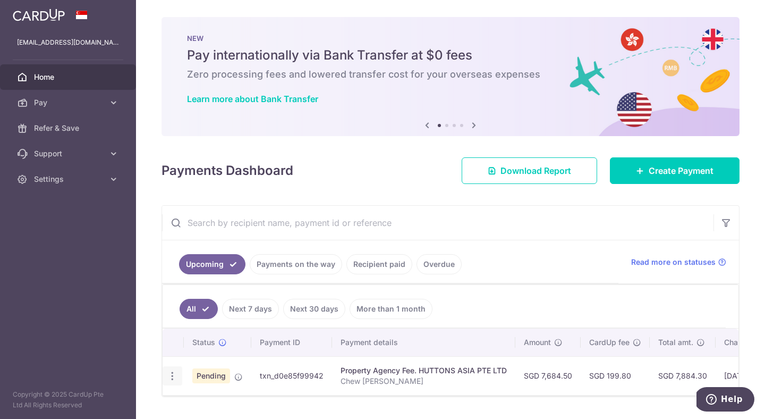
click at [174, 377] on icon "button" at bounding box center [172, 375] width 11 height 11
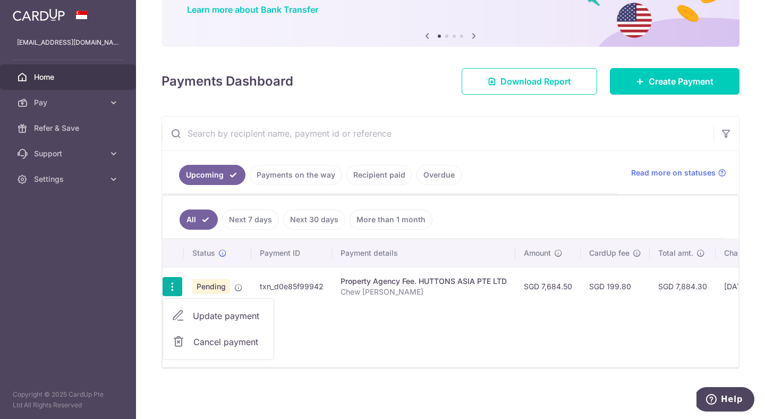
click at [209, 309] on span "Update payment" at bounding box center [229, 315] width 72 height 13
radio input "true"
type input "7,684.50"
type input "[DATE]"
type input "Chew [PERSON_NAME]"
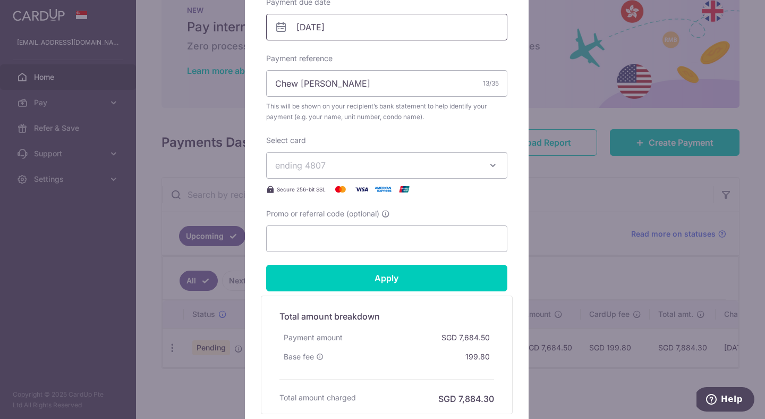
scroll to position [465, 0]
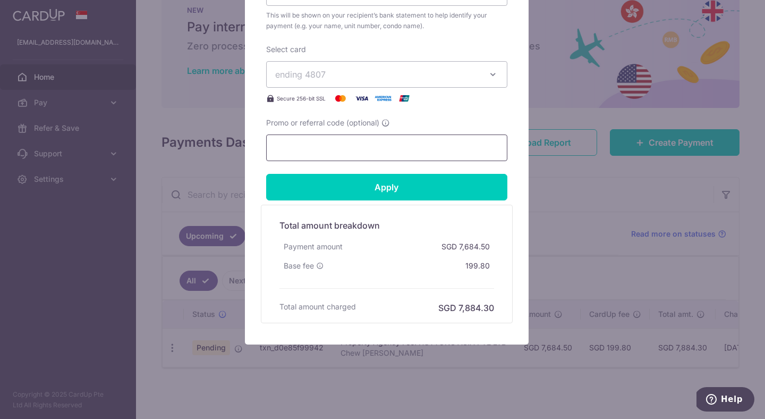
click at [359, 147] on input "Promo or referral code (optional)" at bounding box center [386, 147] width 241 height 27
paste input "7,684.50"
type input "7,684.50"
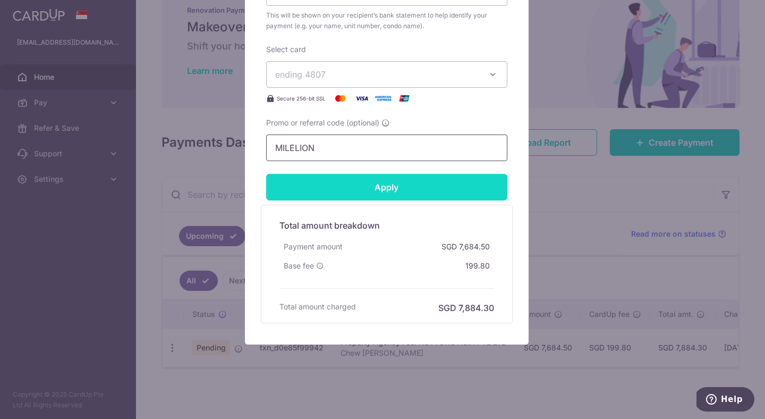
type input "MILELION"
click at [409, 183] on input "Apply" at bounding box center [386, 187] width 241 height 27
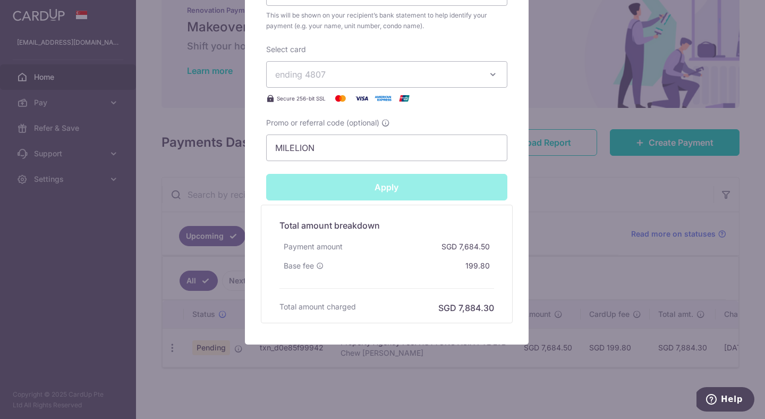
type input "Successfully Applied"
drag, startPoint x: 464, startPoint y: 266, endPoint x: 488, endPoint y: 266, distance: 23.4
click at [488, 266] on div "SGD 159.30" at bounding box center [469, 265] width 50 height 19
click at [487, 267] on div "SGD 159.30" at bounding box center [469, 265] width 50 height 19
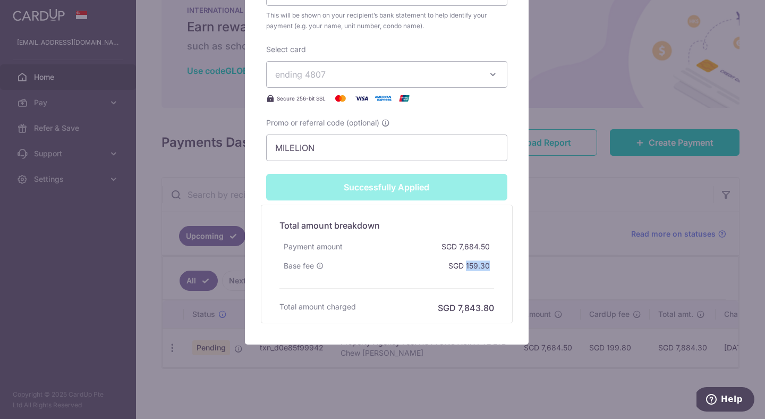
drag, startPoint x: 463, startPoint y: 265, endPoint x: 488, endPoint y: 265, distance: 25.0
click at [488, 265] on div "SGD 159.30" at bounding box center [469, 265] width 50 height 19
copy div "159.30"
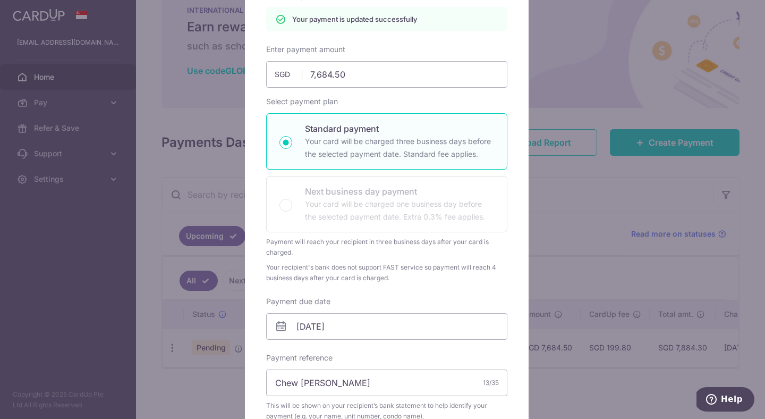
scroll to position [0, 0]
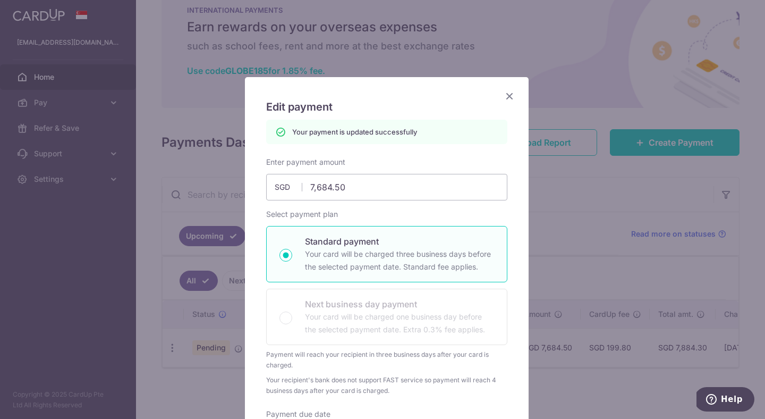
click at [505, 95] on icon "Close" at bounding box center [509, 95] width 13 height 13
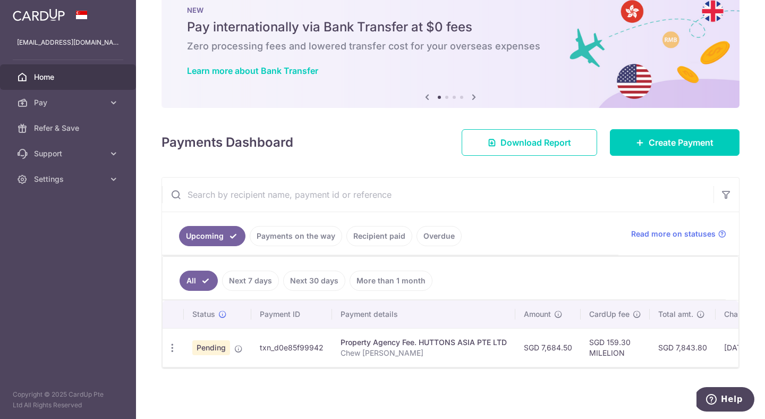
scroll to position [34, 0]
click at [174, 344] on icon "button" at bounding box center [172, 347] width 11 height 11
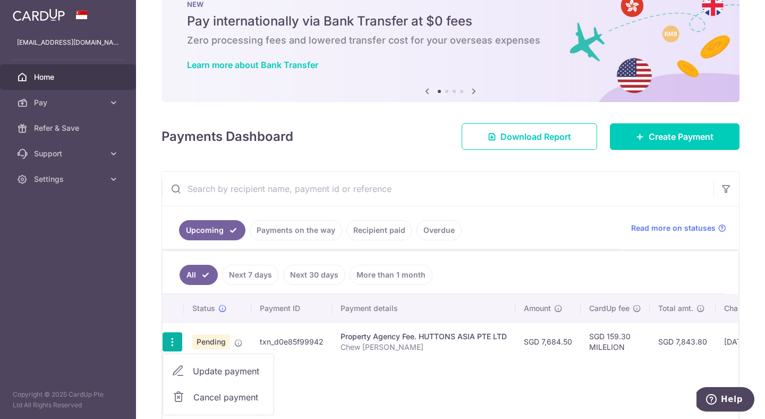
click at [204, 372] on span "Update payment" at bounding box center [229, 370] width 72 height 13
radio input "true"
type input "7,684.50"
type input "[DATE]"
type input "Chew [PERSON_NAME]"
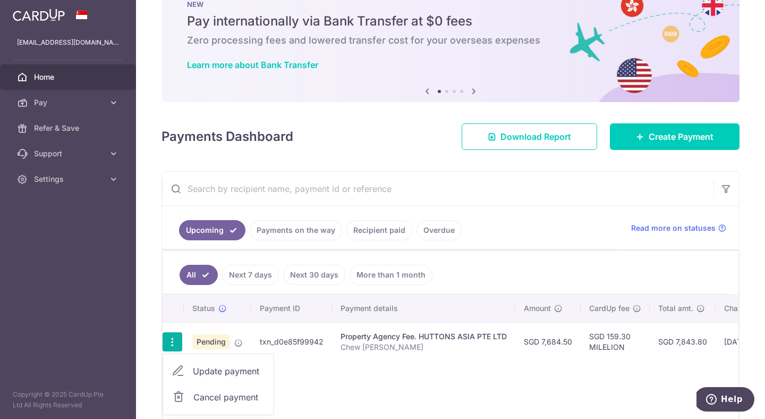
type input "MILELION"
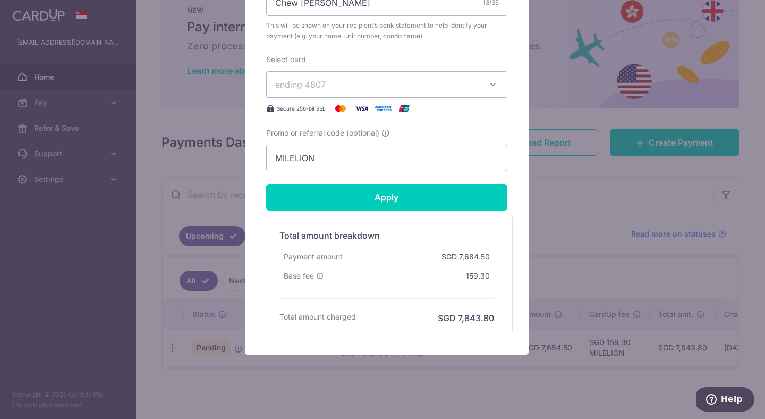
scroll to position [468, 0]
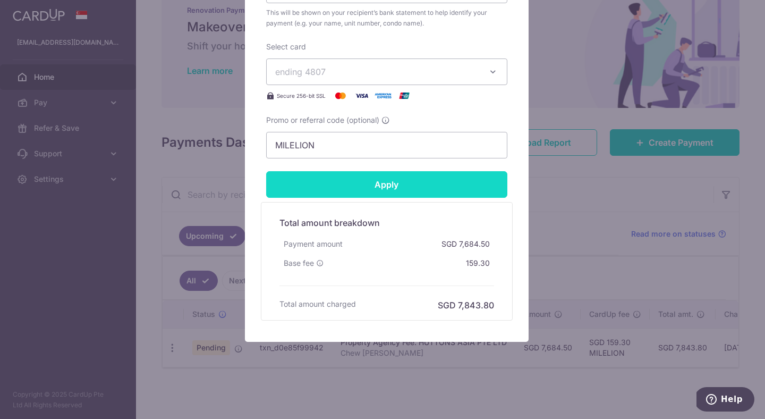
click at [459, 186] on input "Apply" at bounding box center [386, 184] width 241 height 27
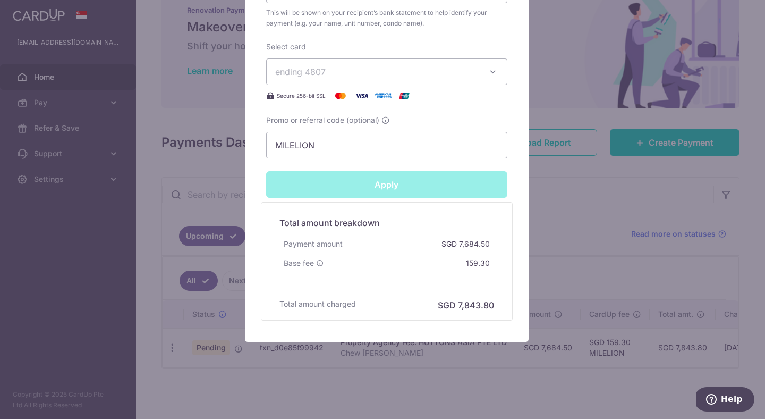
type input "Successfully Applied"
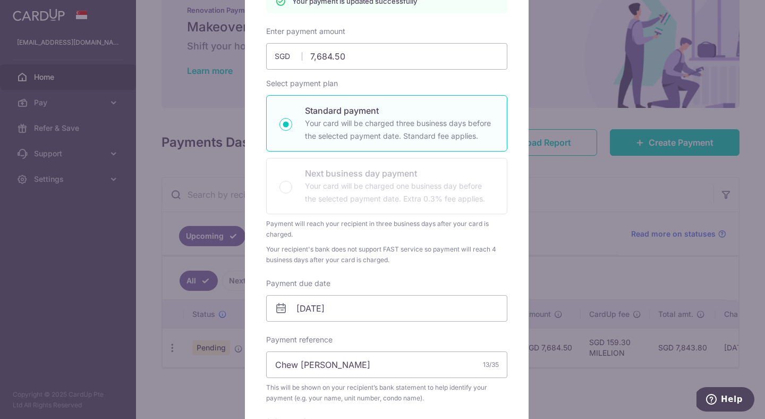
scroll to position [0, 0]
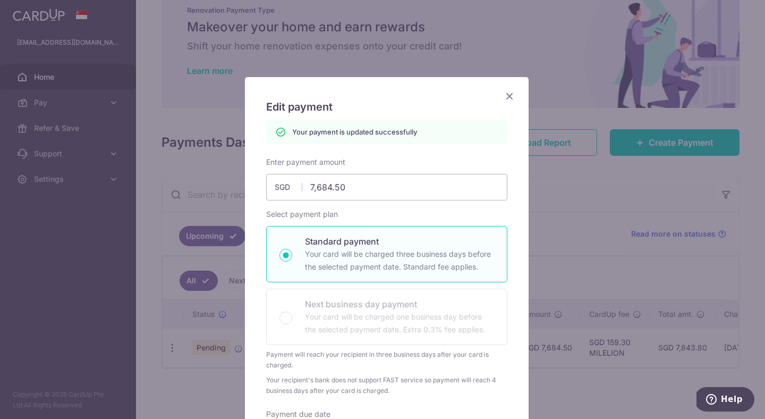
click at [504, 91] on icon "Close" at bounding box center [509, 95] width 13 height 13
